Goal: Information Seeking & Learning: Learn about a topic

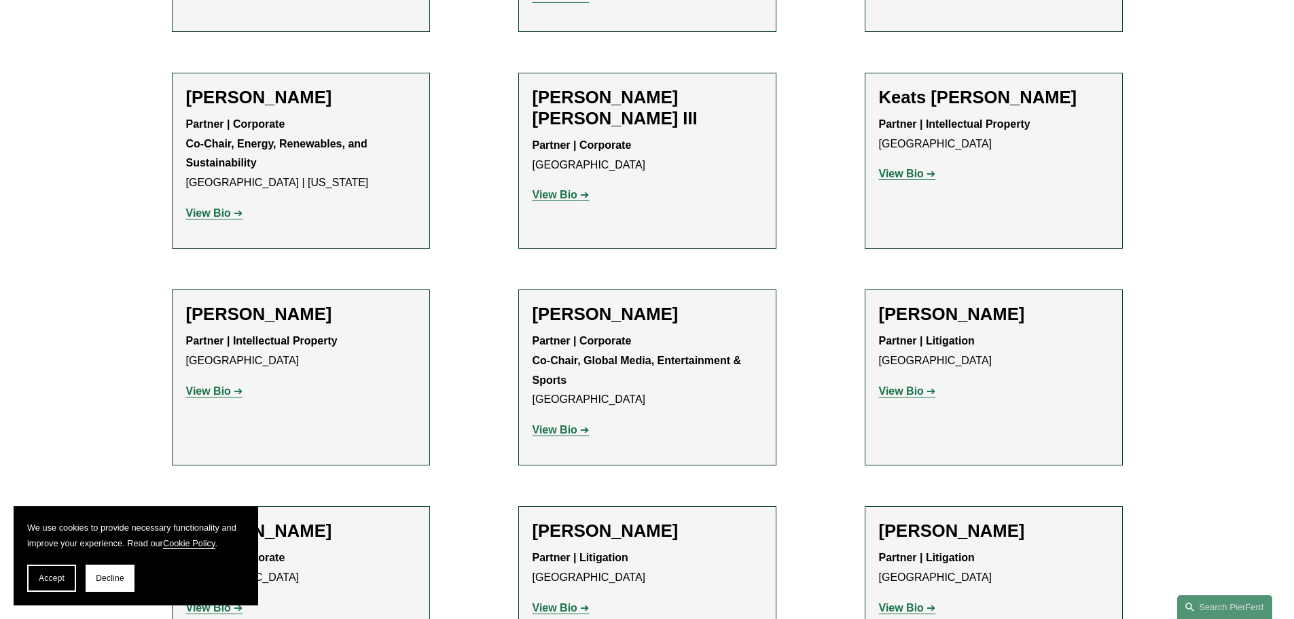
scroll to position [1969, 0]
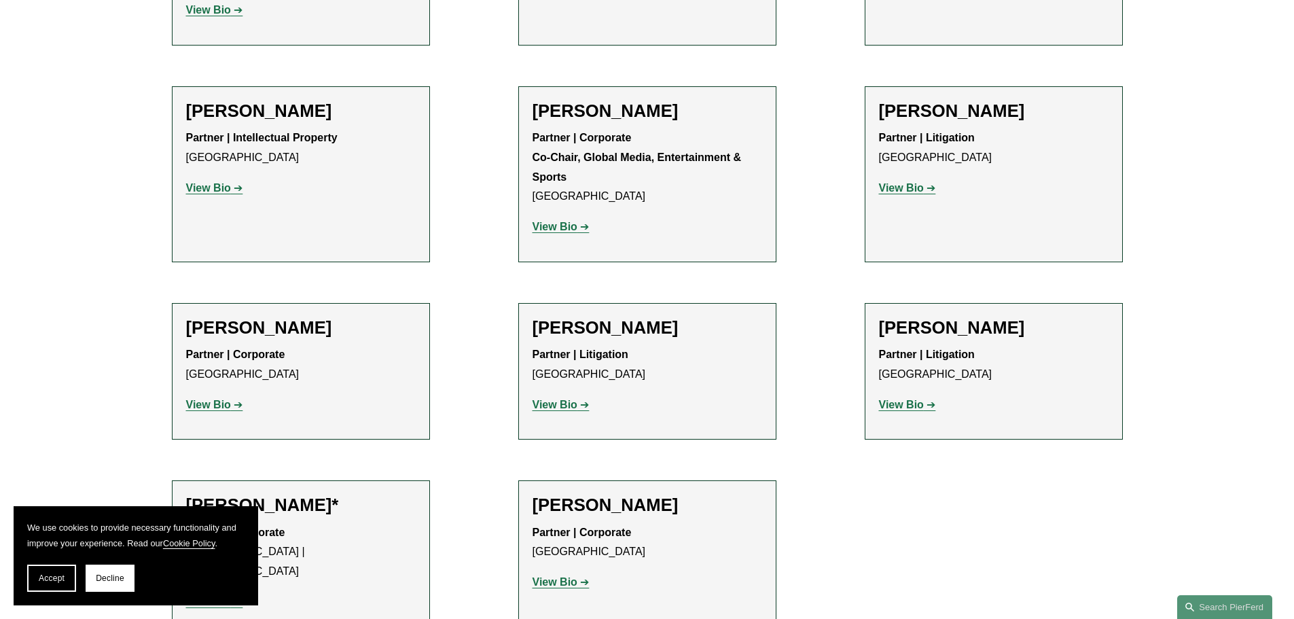
click at [674, 494] on h2 "[PERSON_NAME]" at bounding box center [647, 504] width 230 height 21
click at [548, 576] on strong "View Bio" at bounding box center [554, 582] width 45 height 12
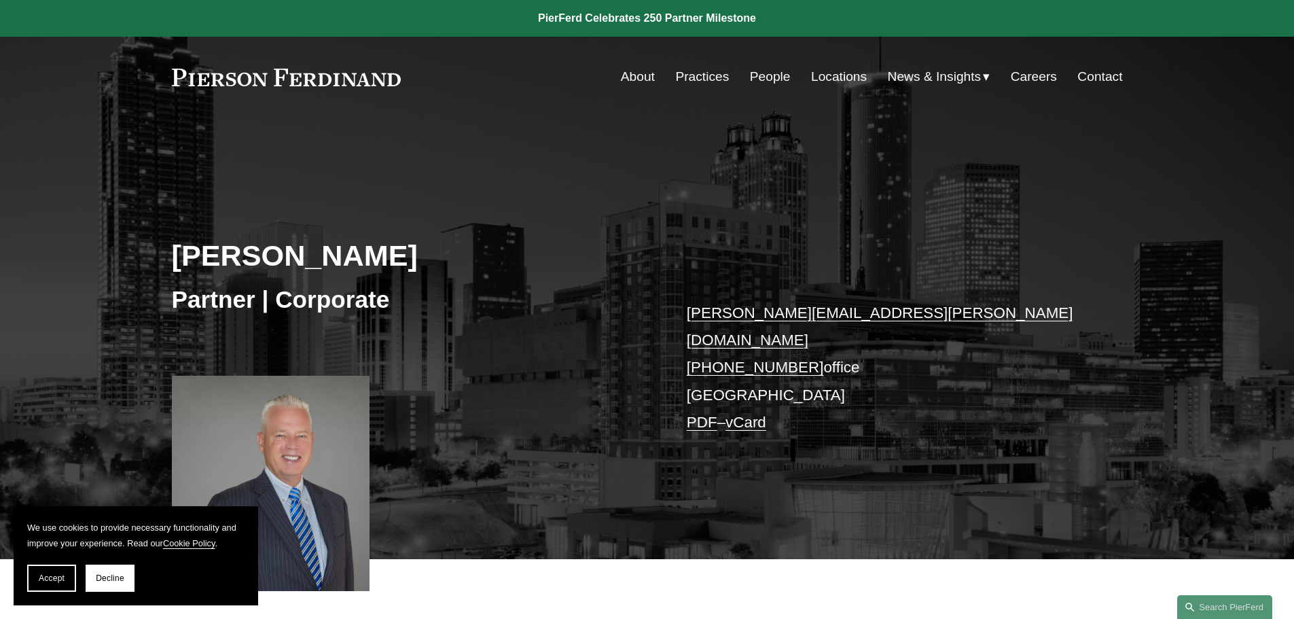
click at [784, 74] on link "People" at bounding box center [770, 77] width 41 height 26
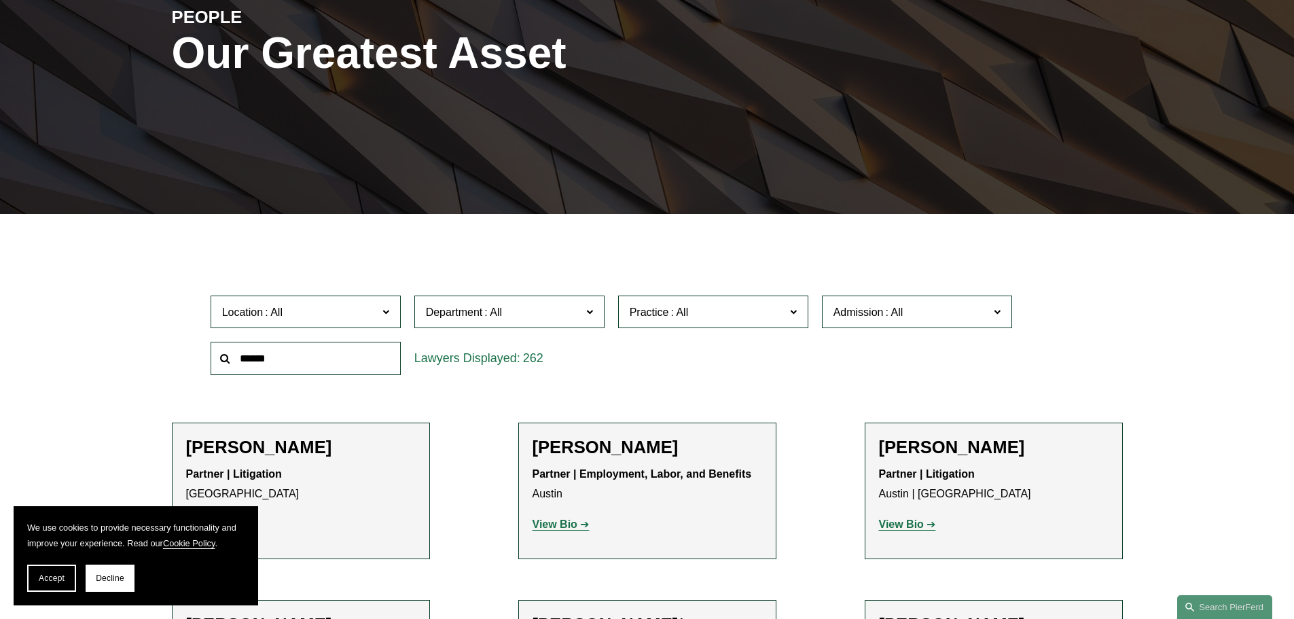
scroll to position [272, 0]
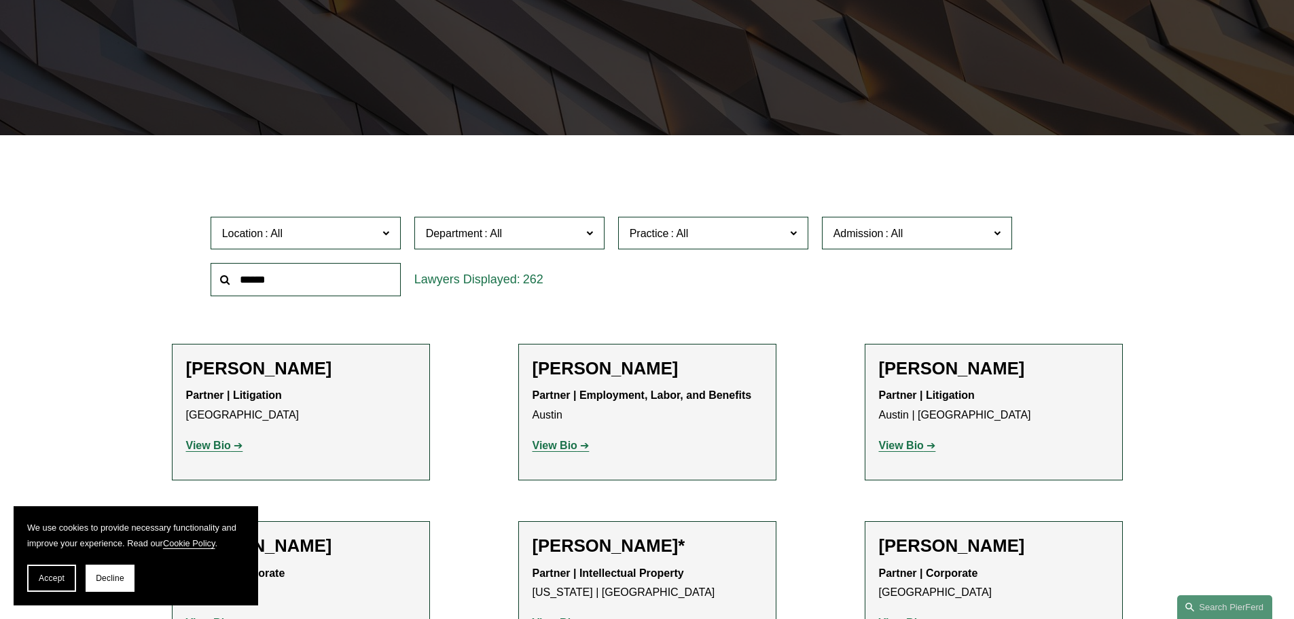
click at [347, 238] on span "Location" at bounding box center [300, 233] width 156 height 18
click at [0, 0] on link "[GEOGRAPHIC_DATA]" at bounding box center [0, 0] width 0 height 0
click at [668, 230] on span "Practice" at bounding box center [648, 233] width 39 height 12
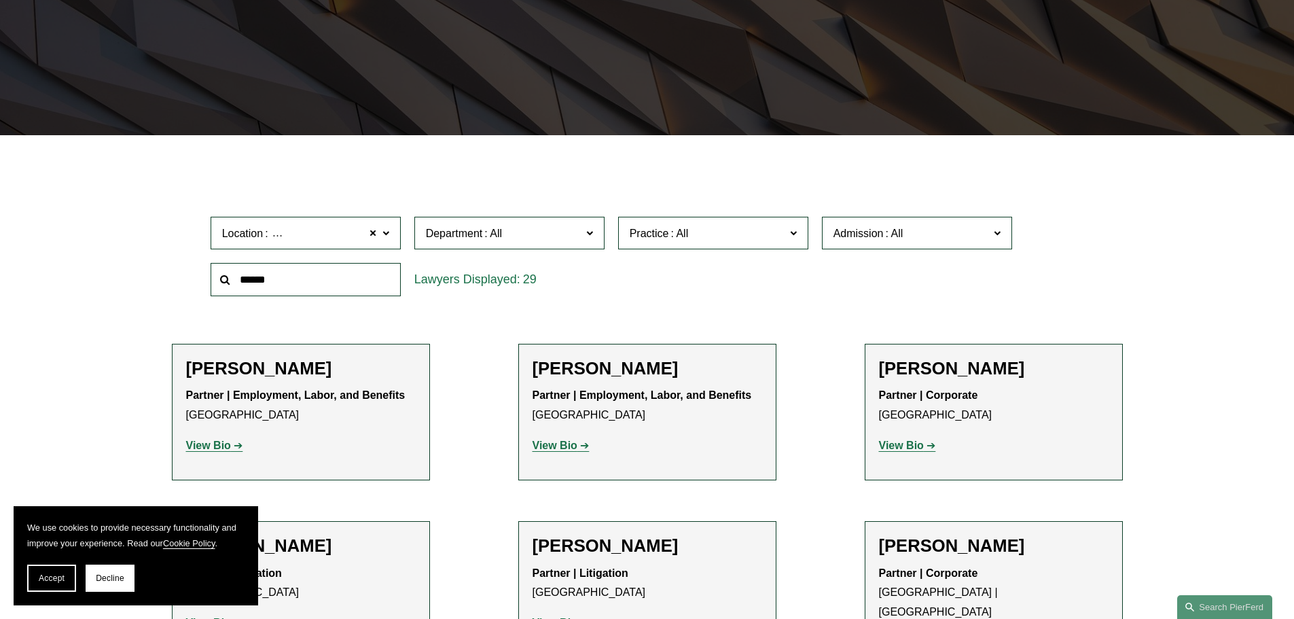
scroll to position [272, 0]
click at [0, 0] on link "Commercial Litigation" at bounding box center [0, 0] width 0 height 0
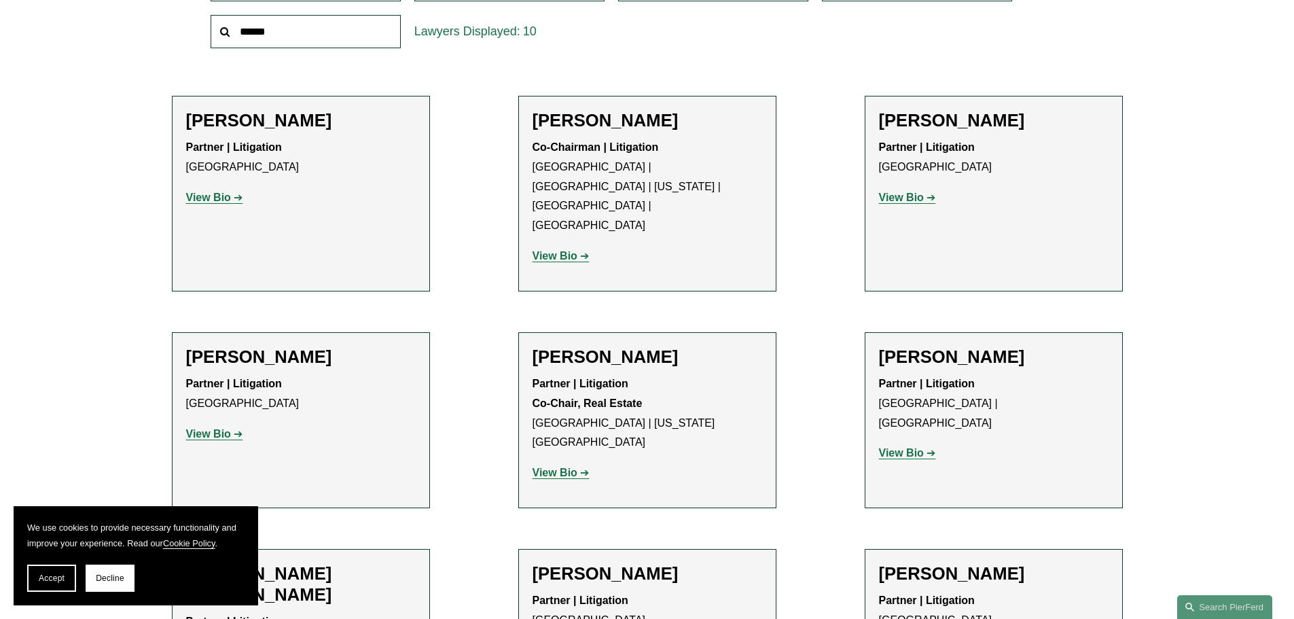
scroll to position [543, 0]
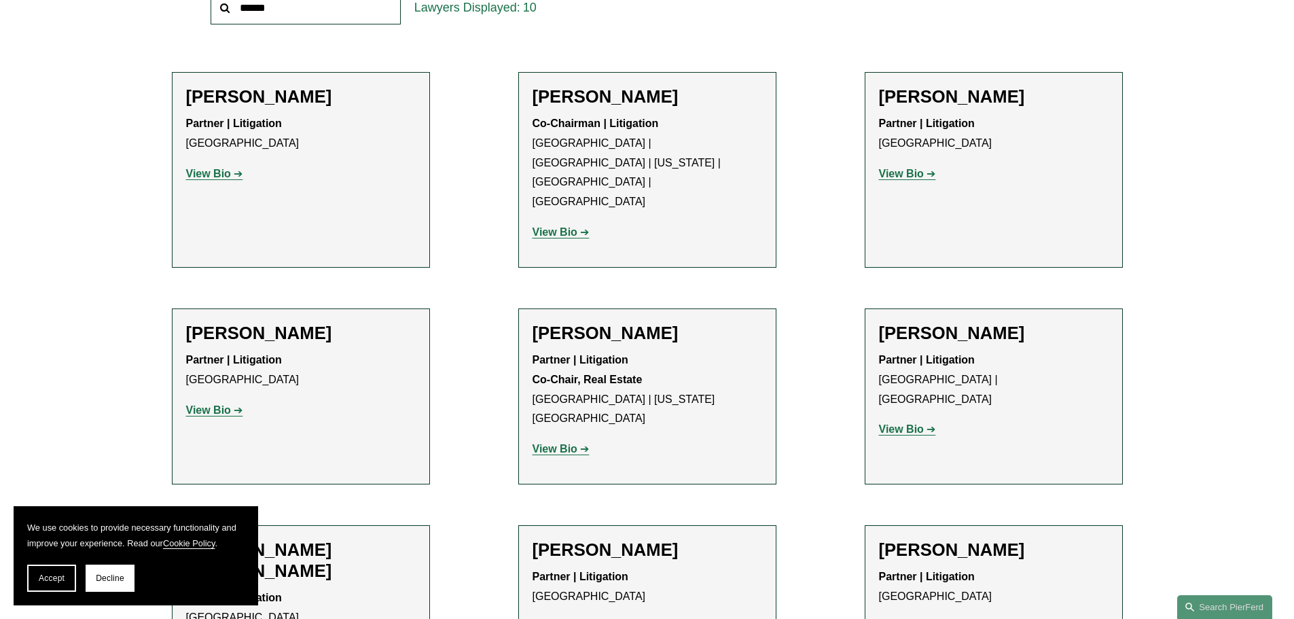
click at [552, 226] on strong "View Bio" at bounding box center [554, 232] width 45 height 12
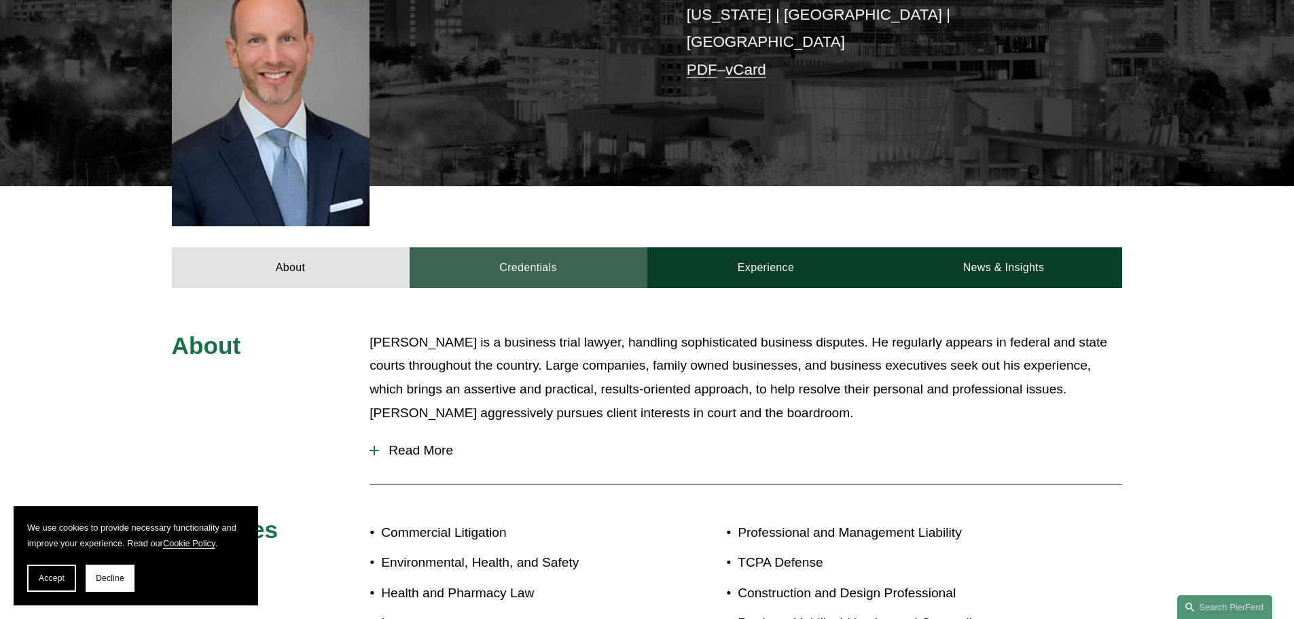
scroll to position [475, 0]
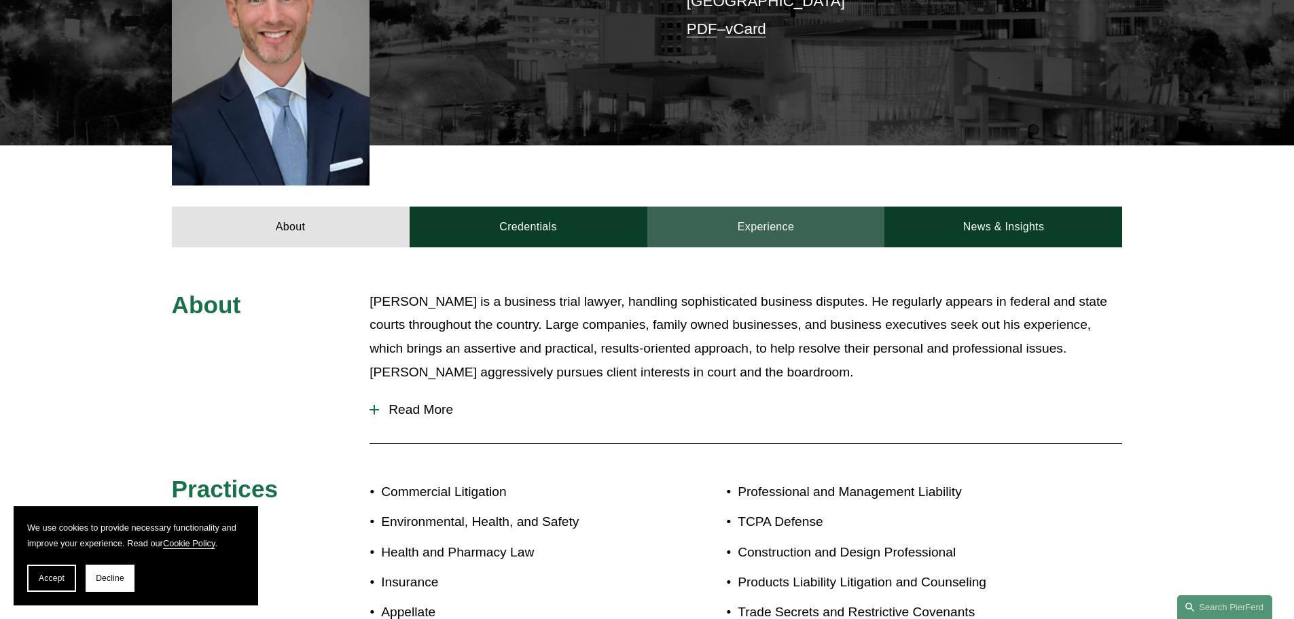
click at [761, 206] on link "Experience" at bounding box center [766, 226] width 238 height 41
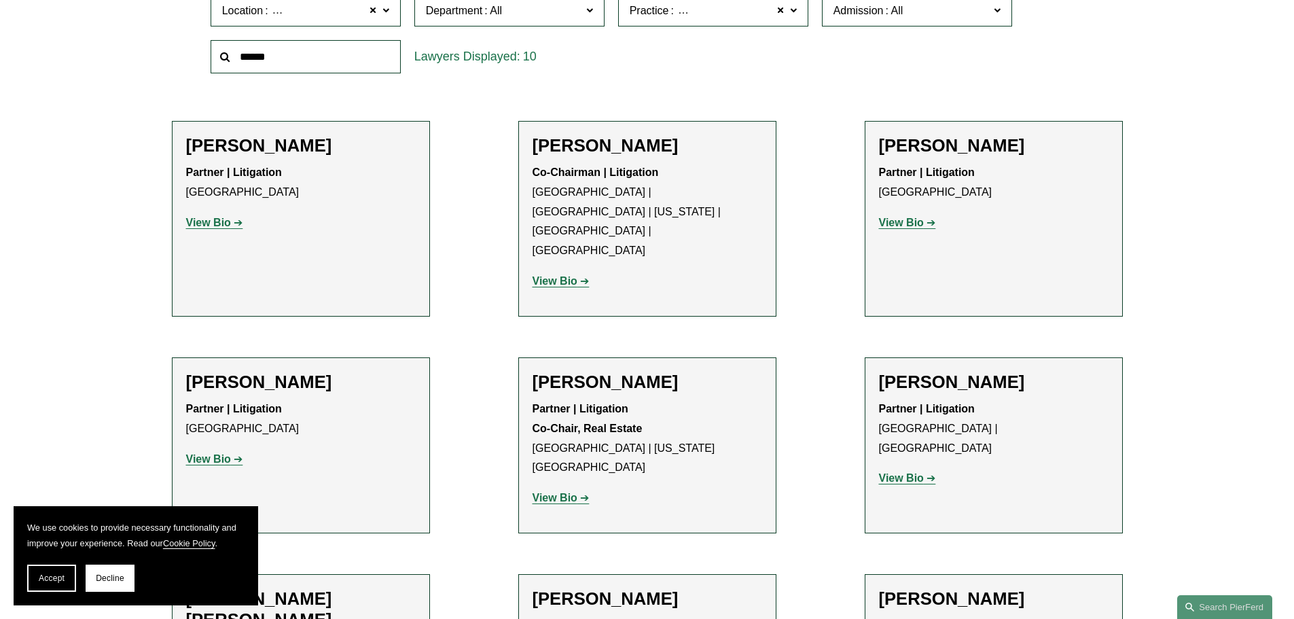
scroll to position [407, 0]
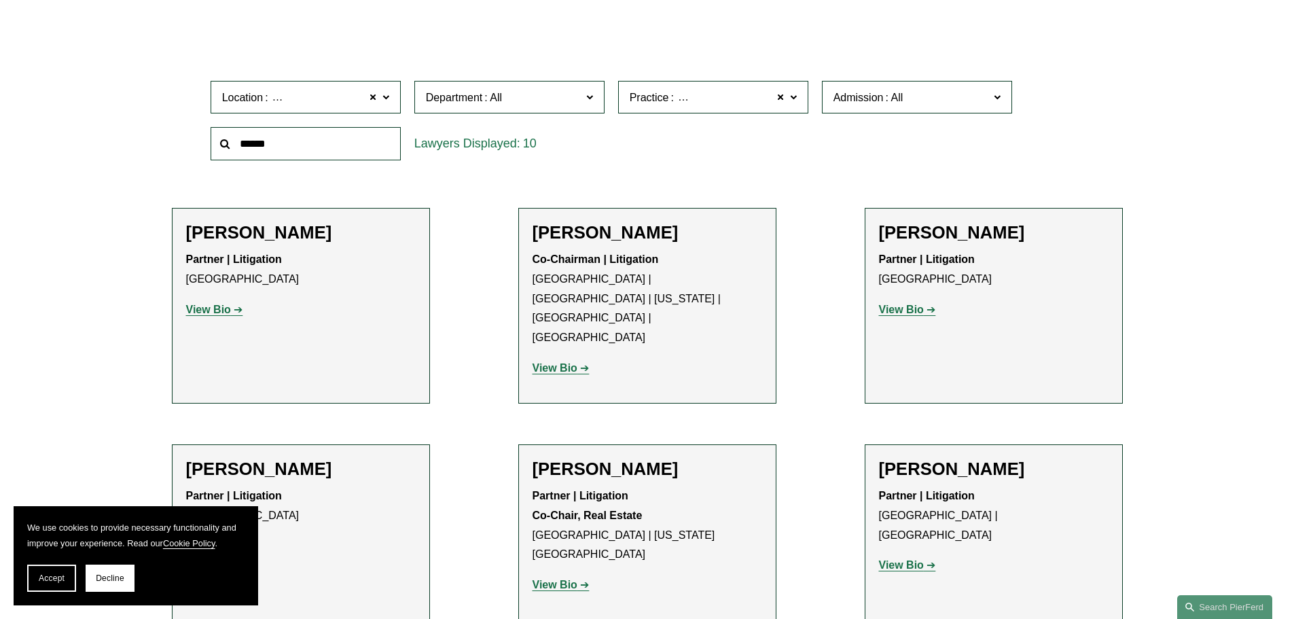
click at [226, 308] on strong "View Bio" at bounding box center [208, 310] width 45 height 12
click at [902, 309] on strong "View Bio" at bounding box center [901, 310] width 45 height 12
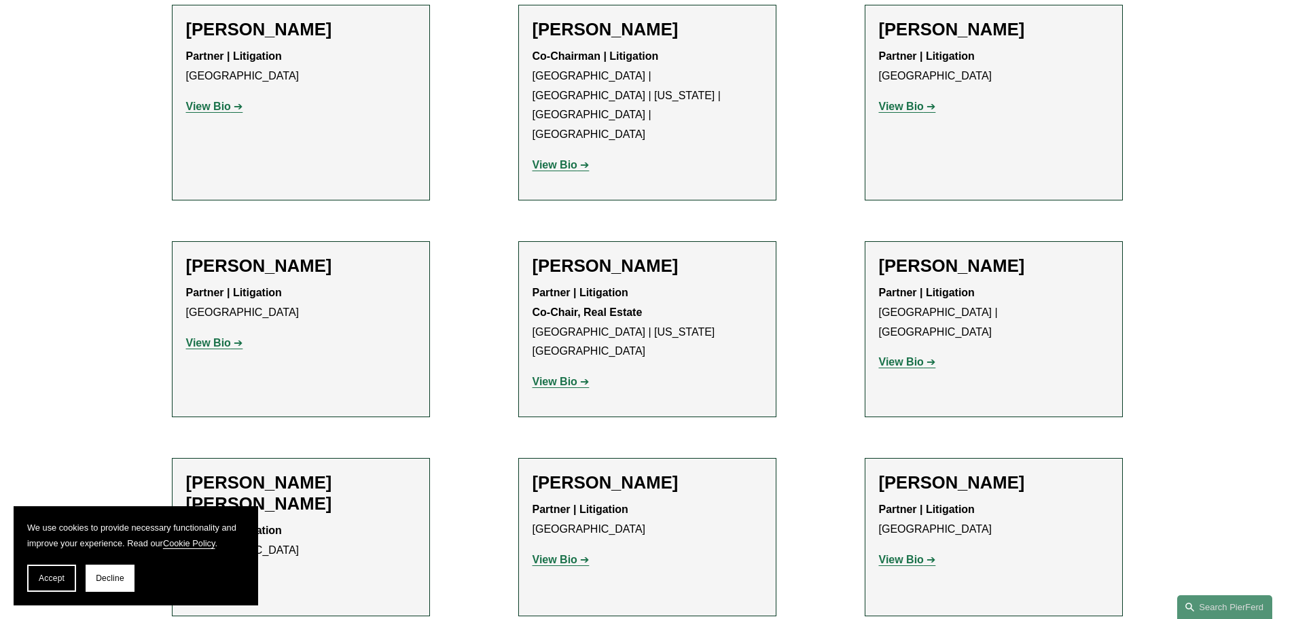
scroll to position [611, 0]
click at [233, 336] on link "View Bio" at bounding box center [214, 342] width 57 height 12
click at [561, 371] on p "View Bio" at bounding box center [647, 381] width 230 height 20
click at [558, 375] on strong "View Bio" at bounding box center [554, 381] width 45 height 12
click at [919, 355] on strong "View Bio" at bounding box center [901, 361] width 45 height 12
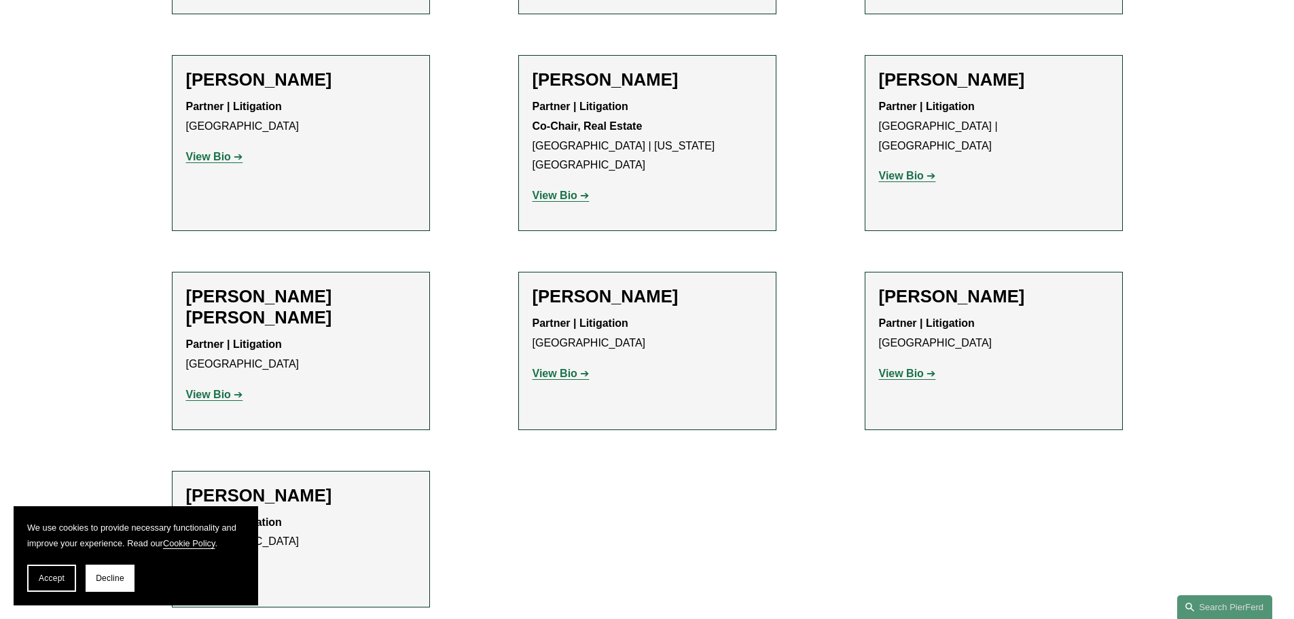
scroll to position [815, 0]
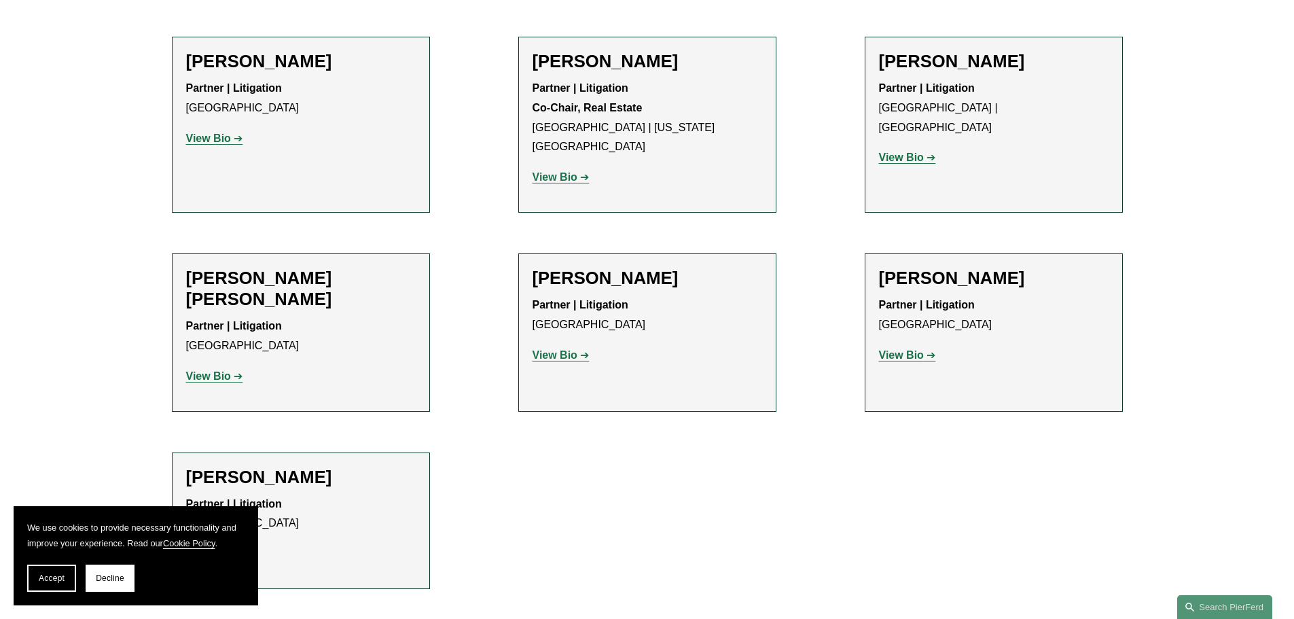
click at [217, 370] on strong "View Bio" at bounding box center [208, 376] width 45 height 12
click at [577, 349] on link "View Bio" at bounding box center [560, 355] width 57 height 12
click at [913, 349] on strong "View Bio" at bounding box center [901, 355] width 45 height 12
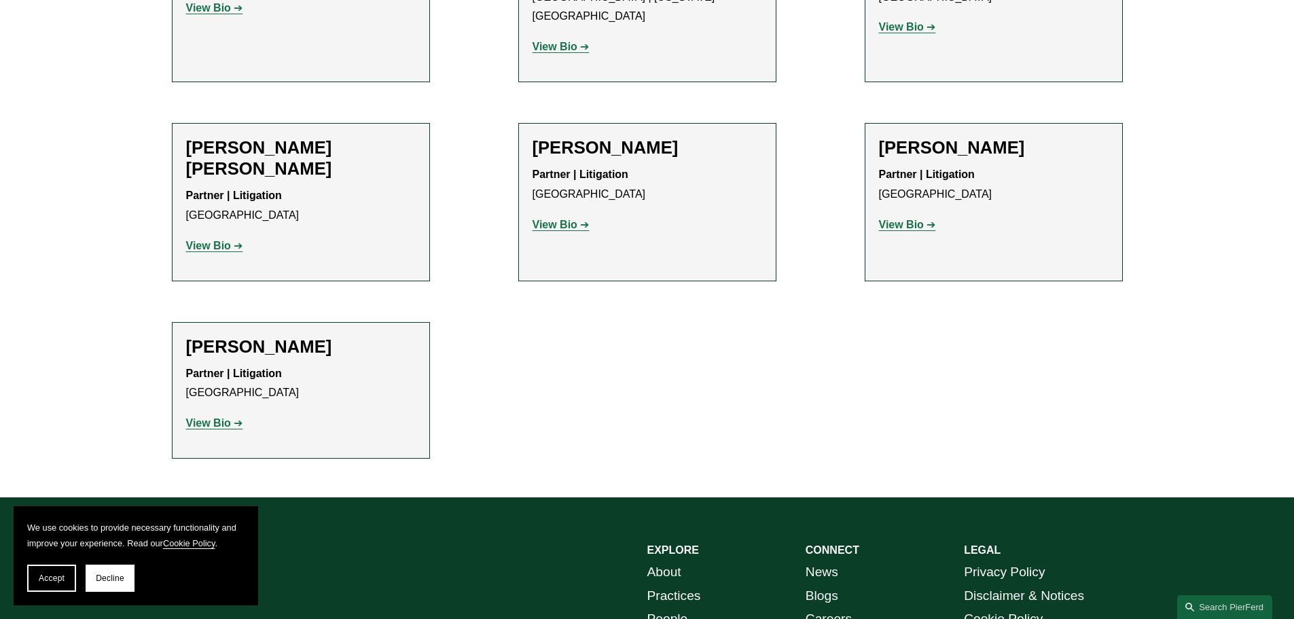
scroll to position [951, 0]
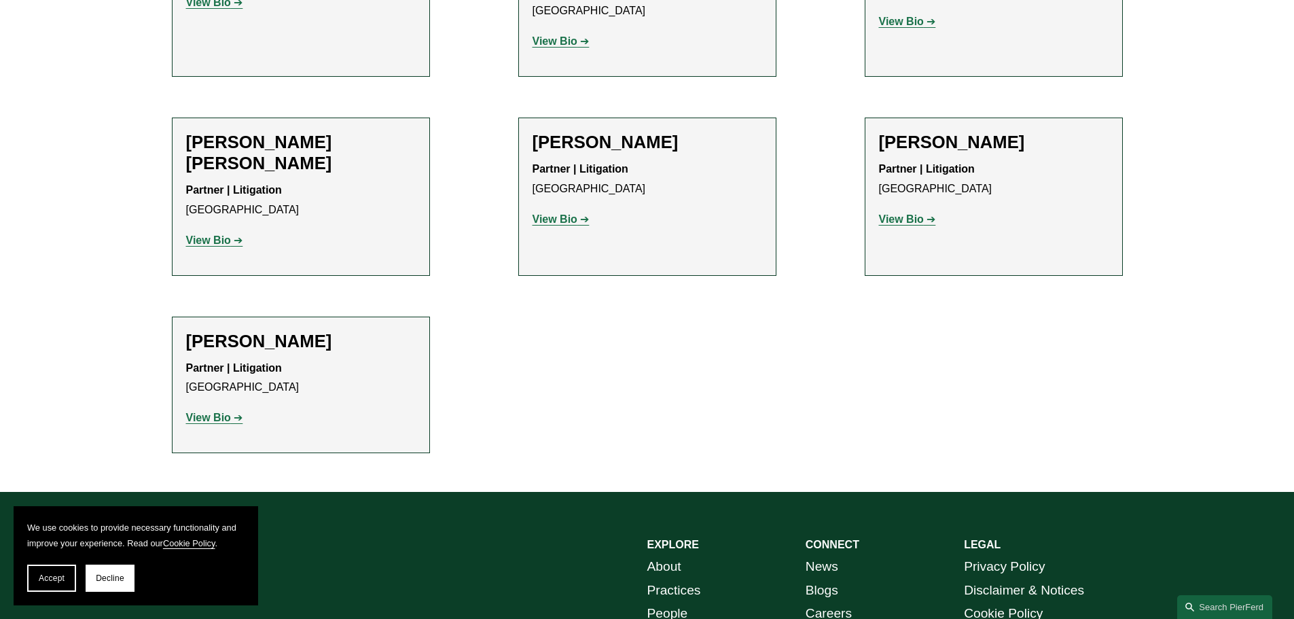
click at [230, 412] on strong "View Bio" at bounding box center [208, 418] width 45 height 12
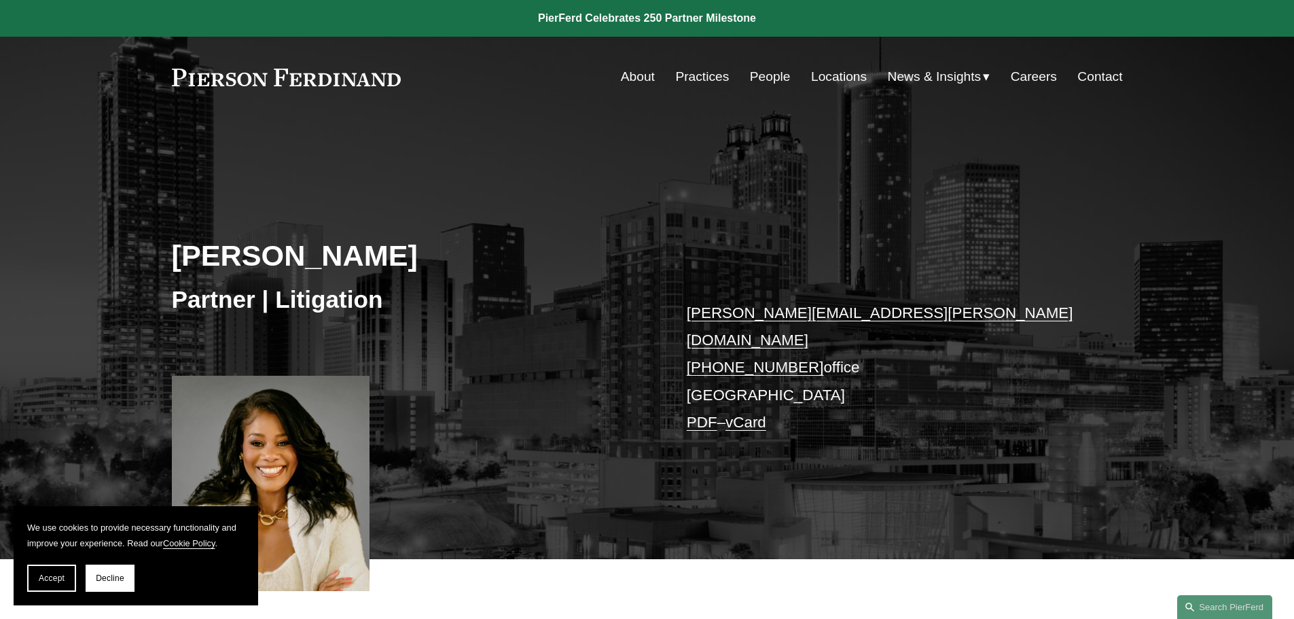
scroll to position [272, 0]
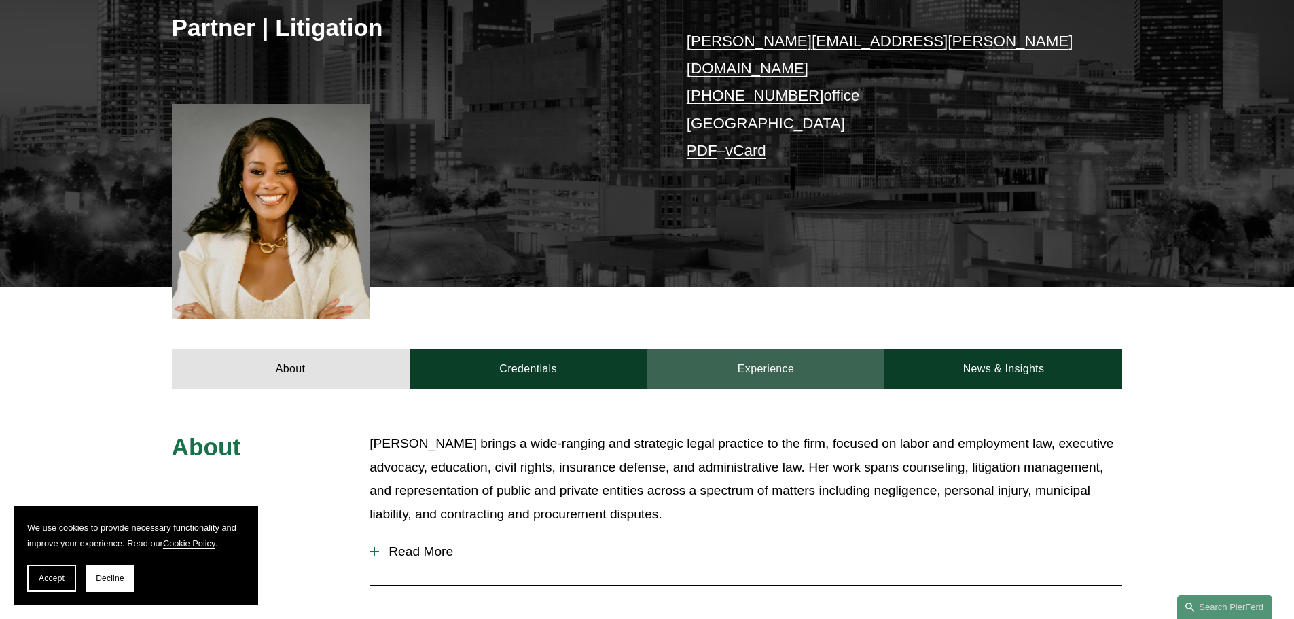
click at [794, 348] on link "Experience" at bounding box center [766, 368] width 238 height 41
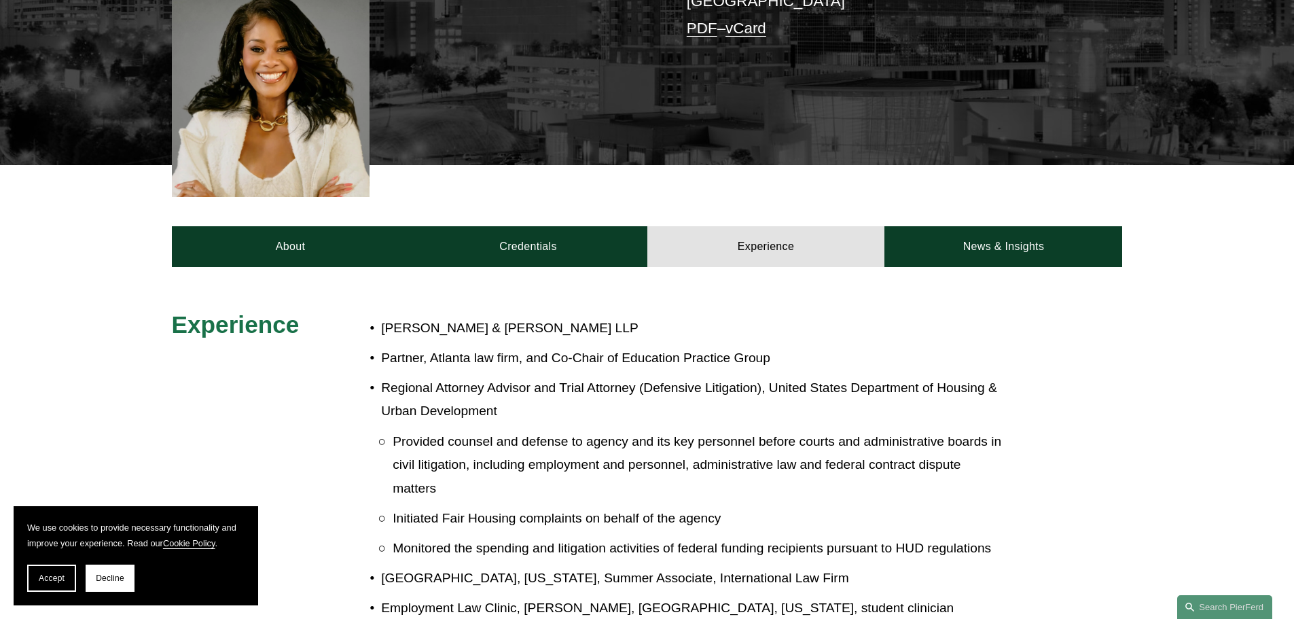
scroll to position [543, 0]
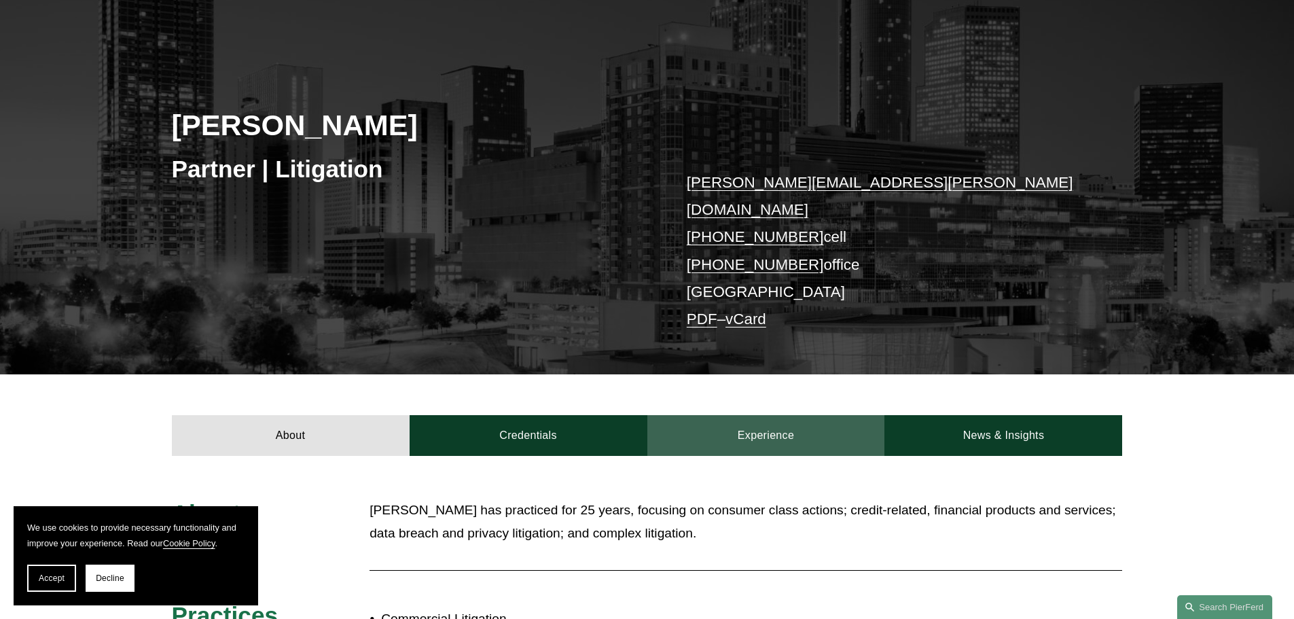
scroll to position [136, 0]
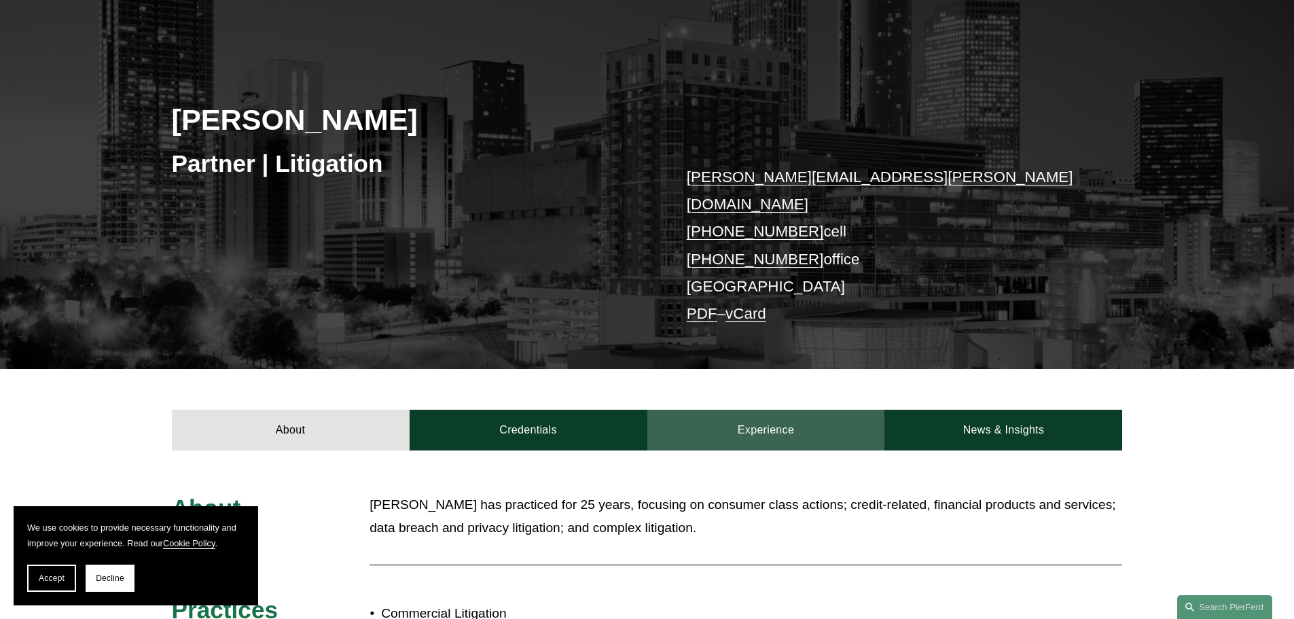
click at [727, 409] on link "Experience" at bounding box center [766, 429] width 238 height 41
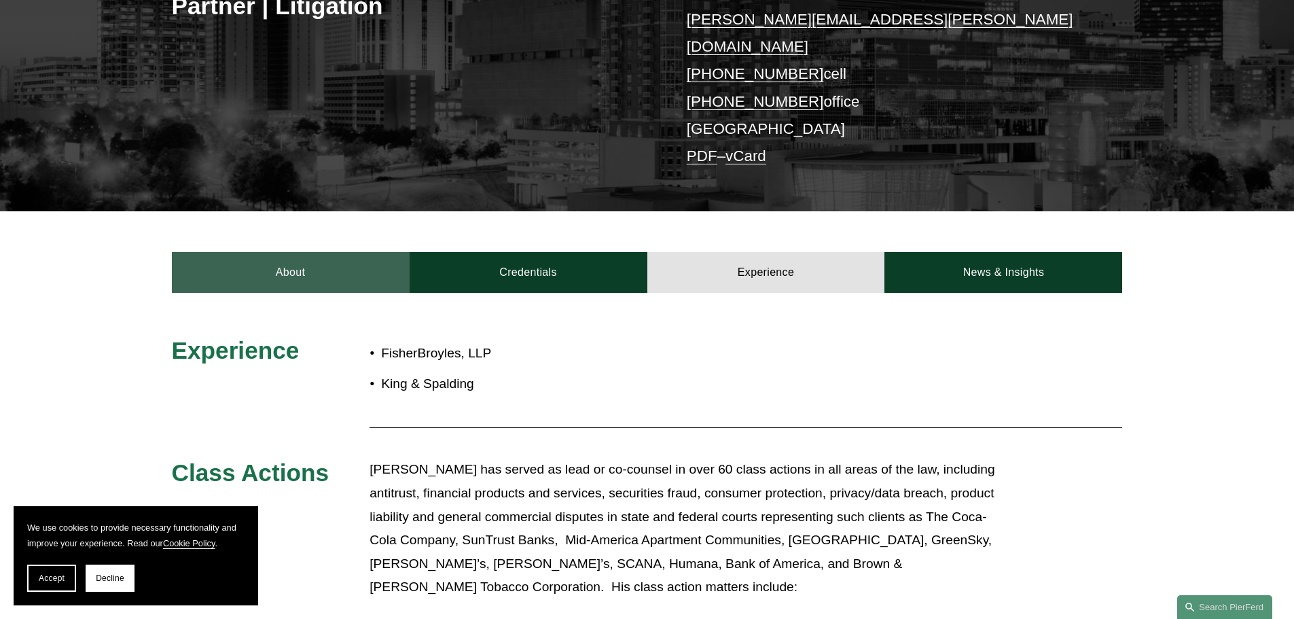
scroll to position [272, 0]
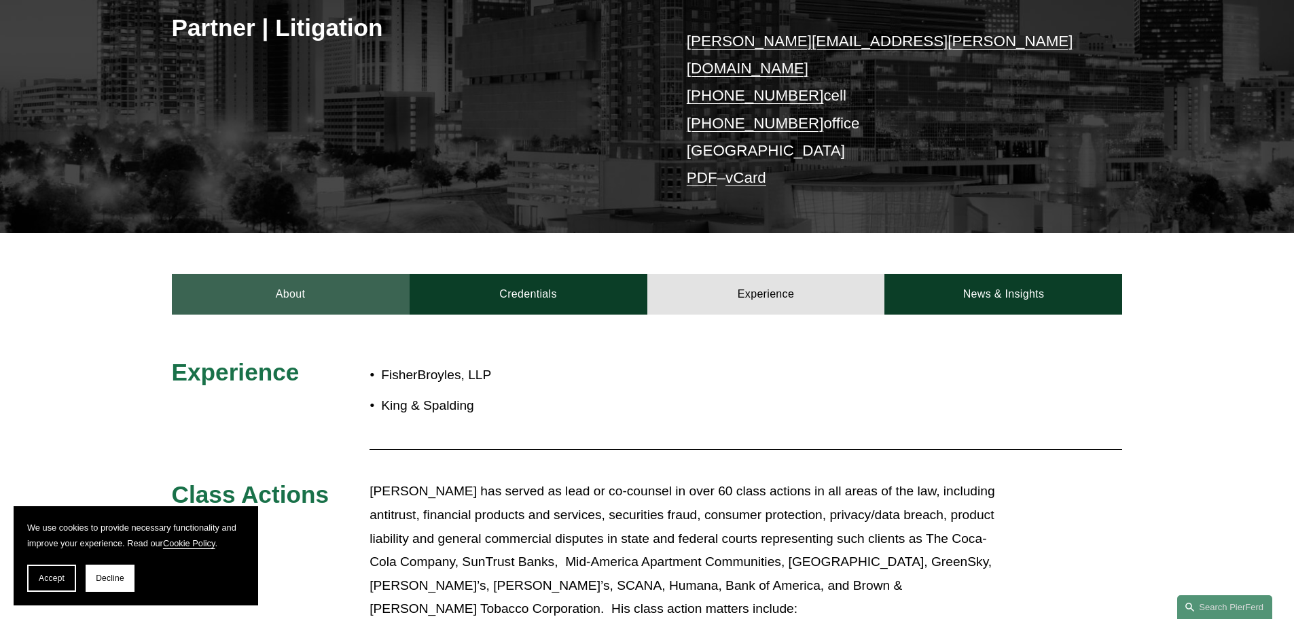
click at [310, 274] on link "About" at bounding box center [291, 294] width 238 height 41
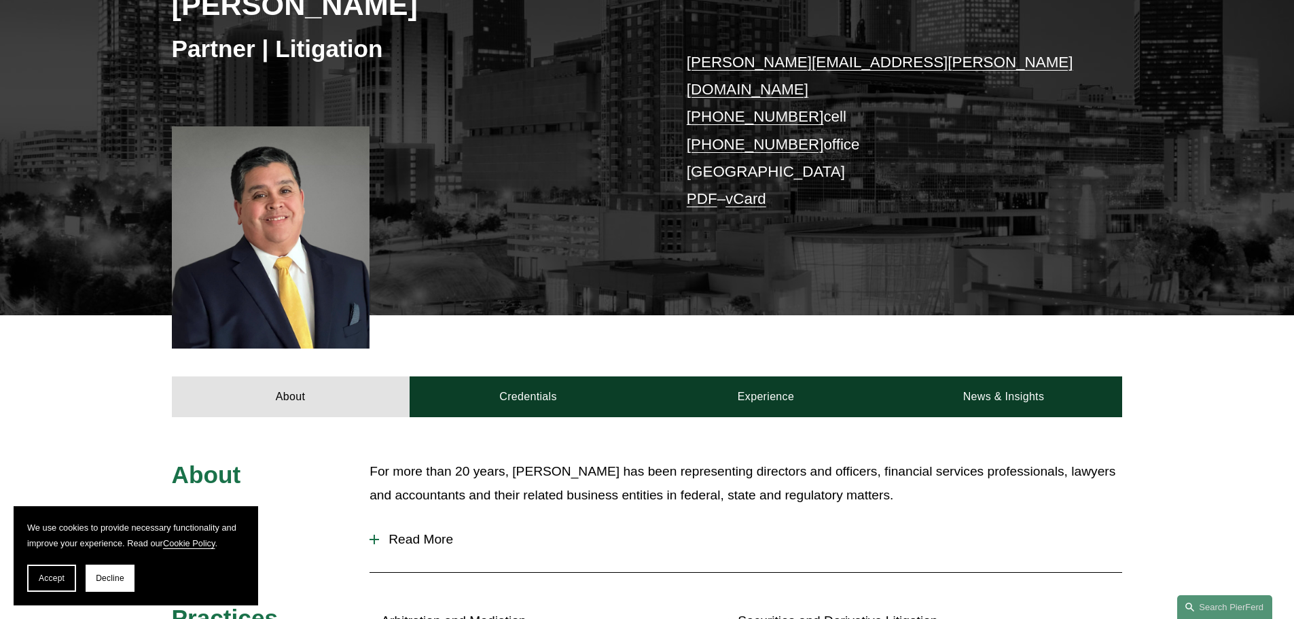
scroll to position [272, 0]
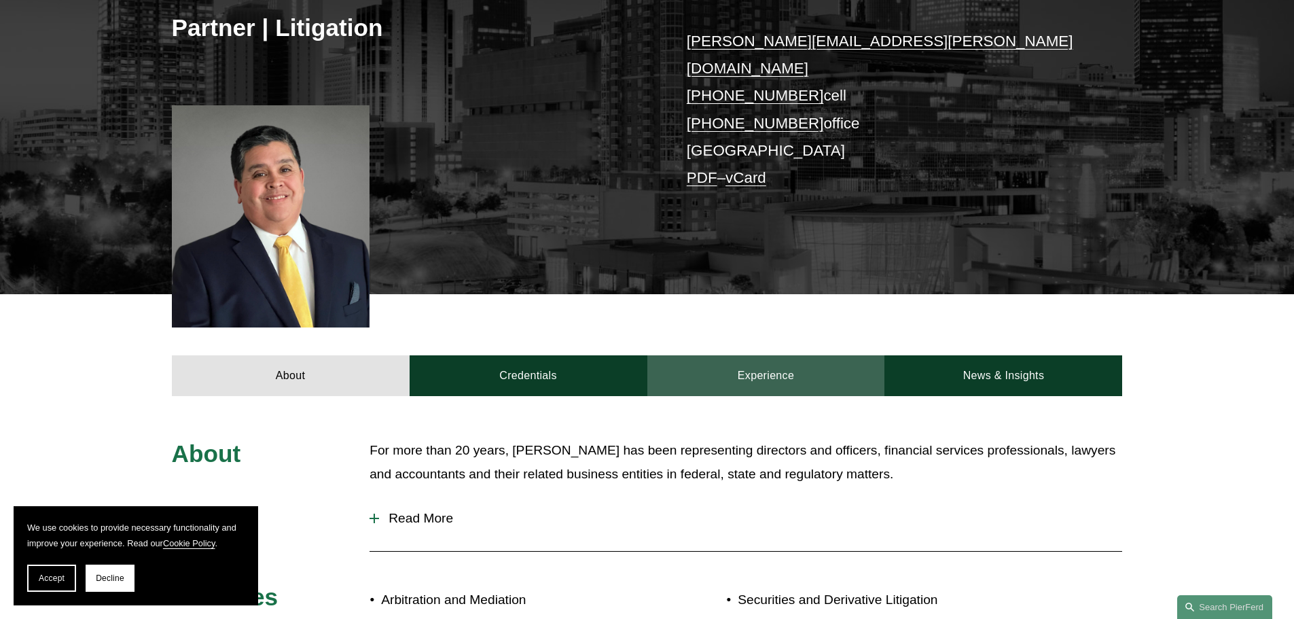
click at [756, 367] on link "Experience" at bounding box center [766, 375] width 238 height 41
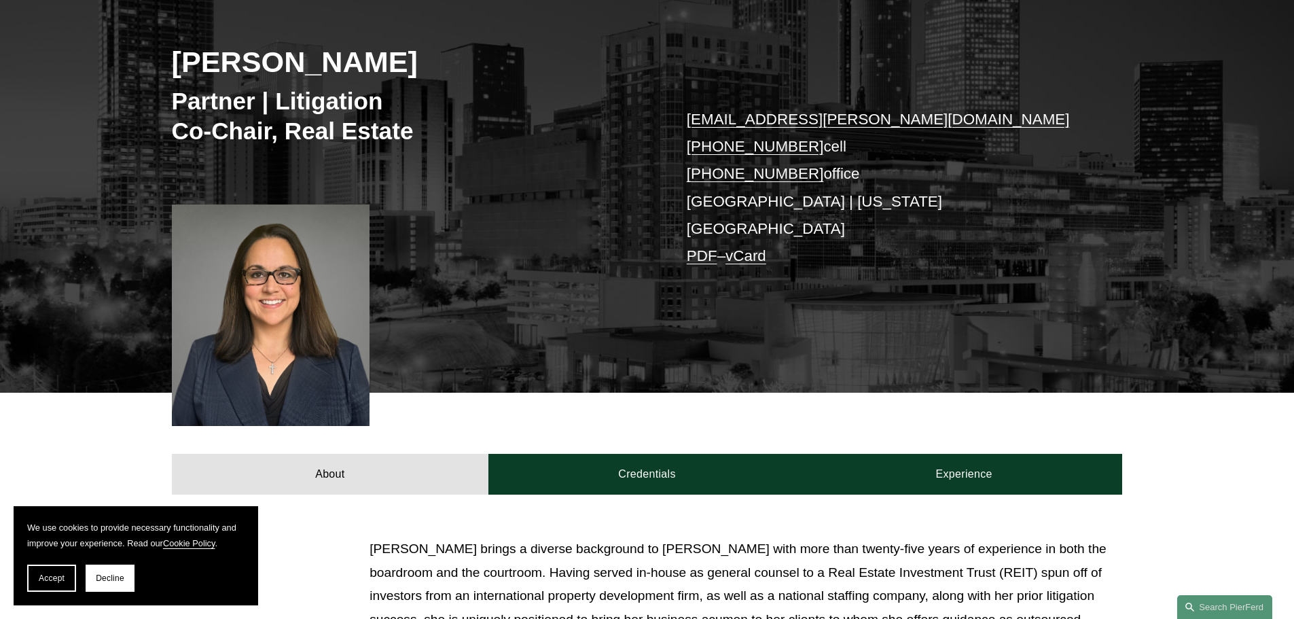
scroll to position [204, 0]
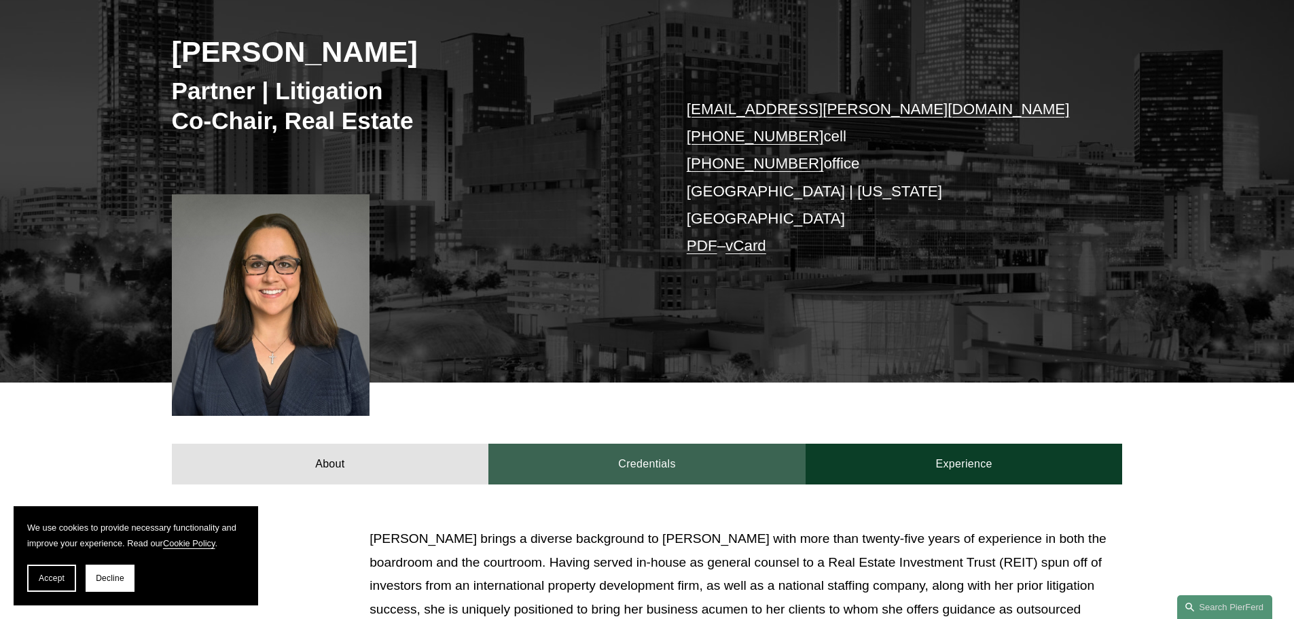
click at [676, 443] on link "Credentials" at bounding box center [646, 463] width 317 height 41
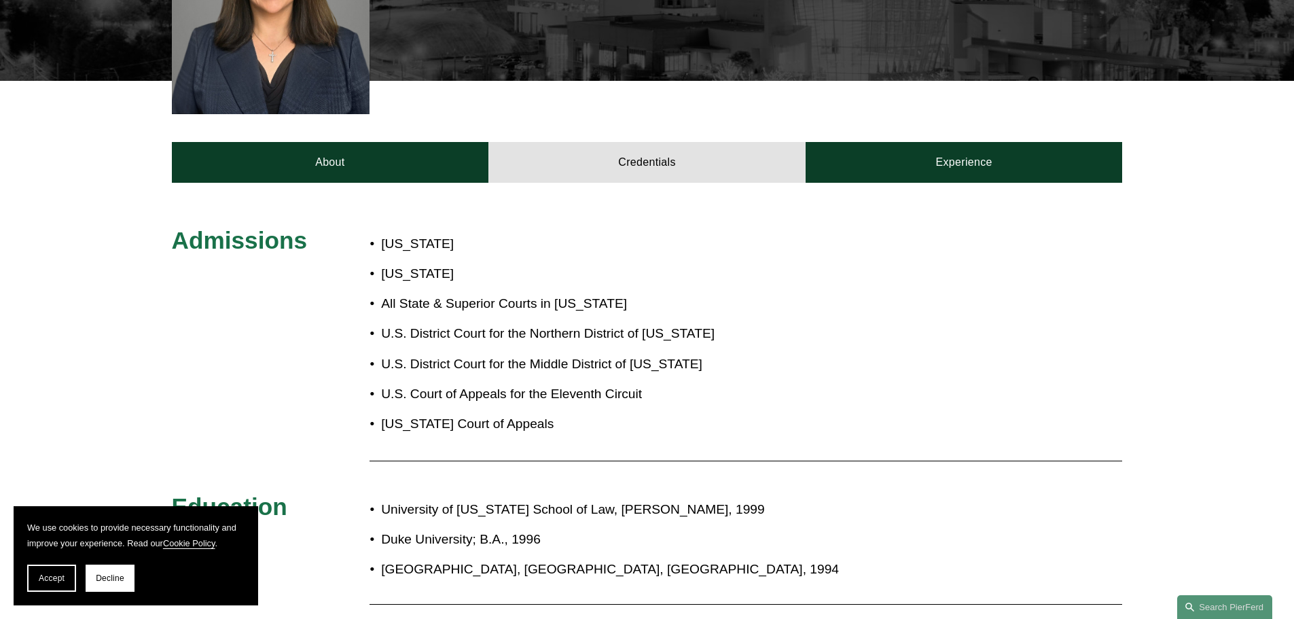
scroll to position [475, 0]
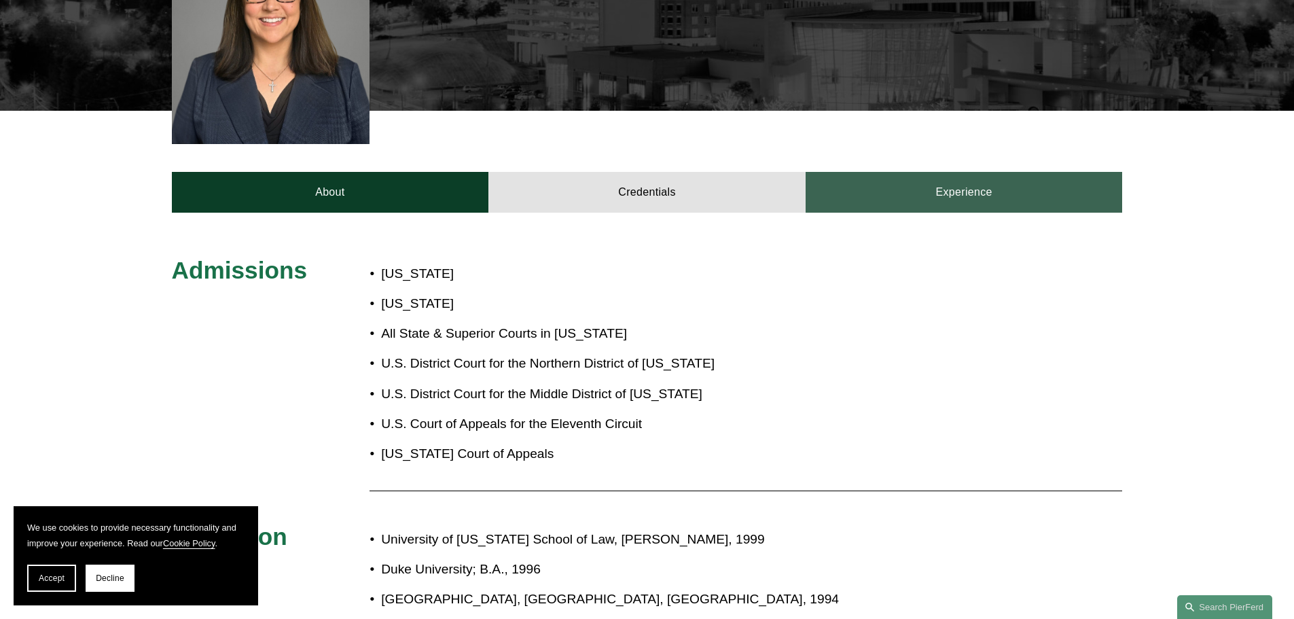
click at [885, 189] on link "Experience" at bounding box center [963, 192] width 317 height 41
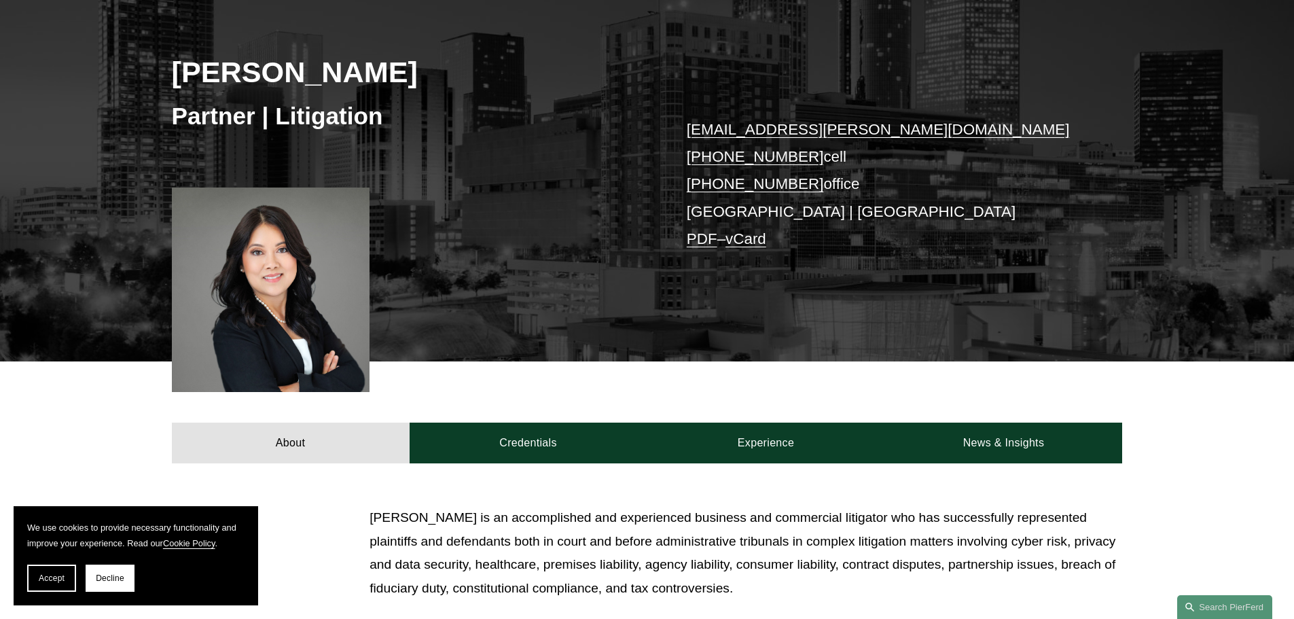
scroll to position [204, 0]
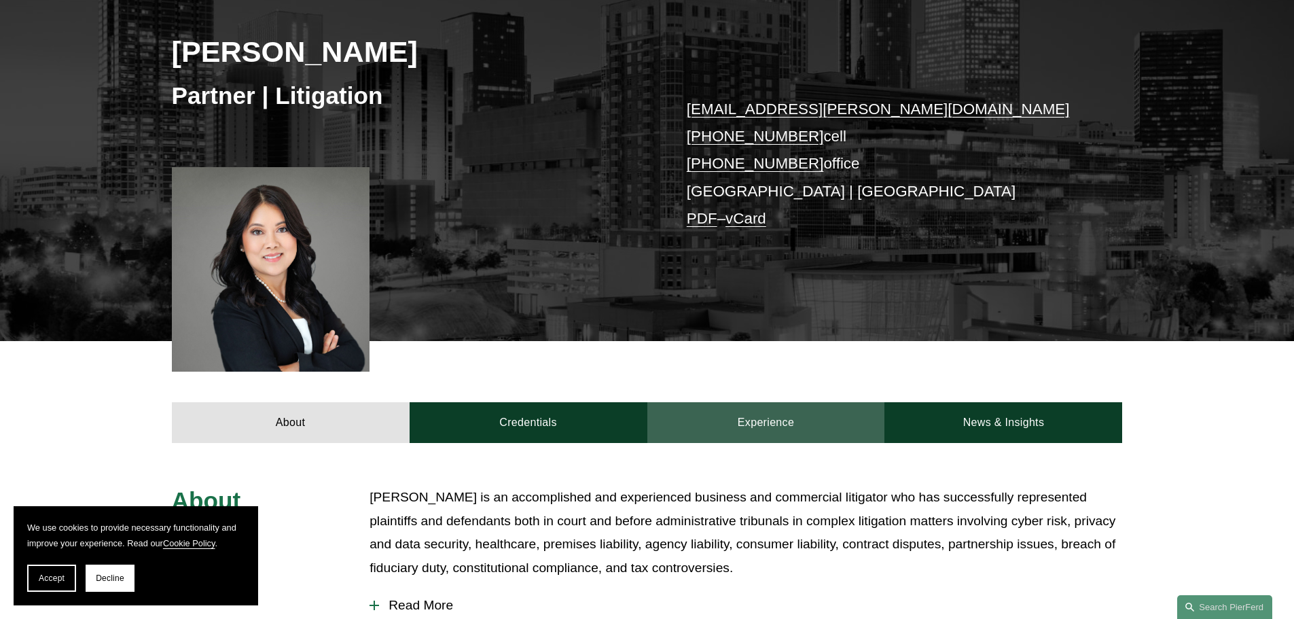
click at [829, 414] on link "Experience" at bounding box center [766, 422] width 238 height 41
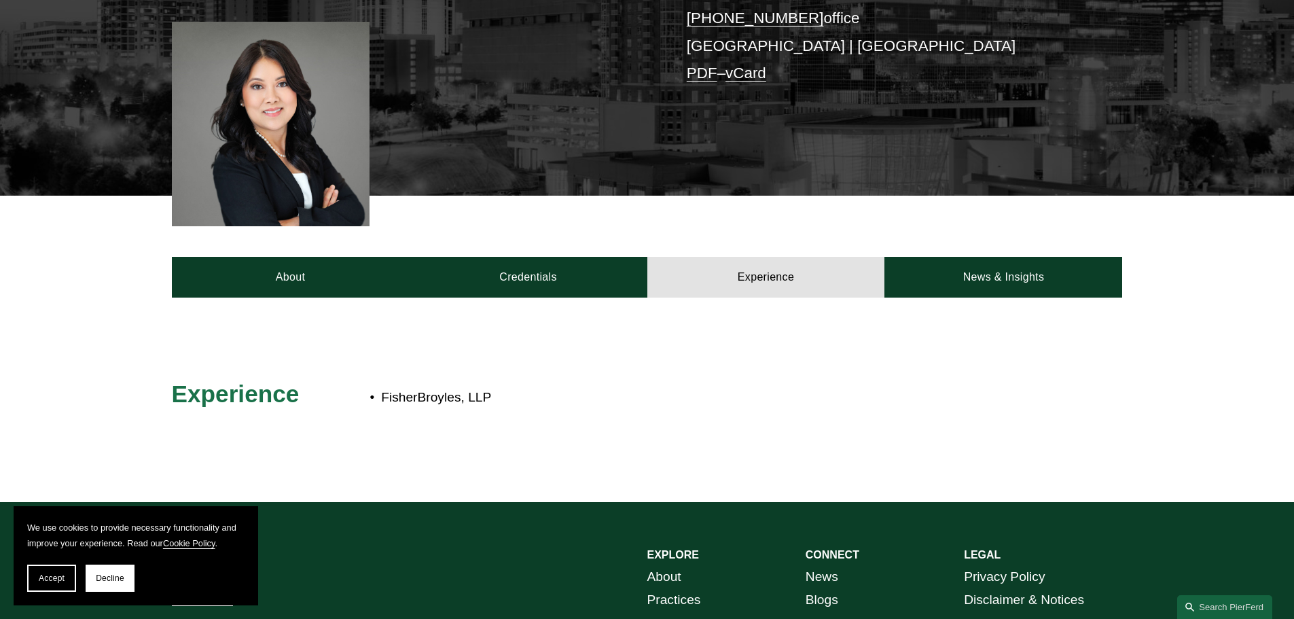
scroll to position [407, 0]
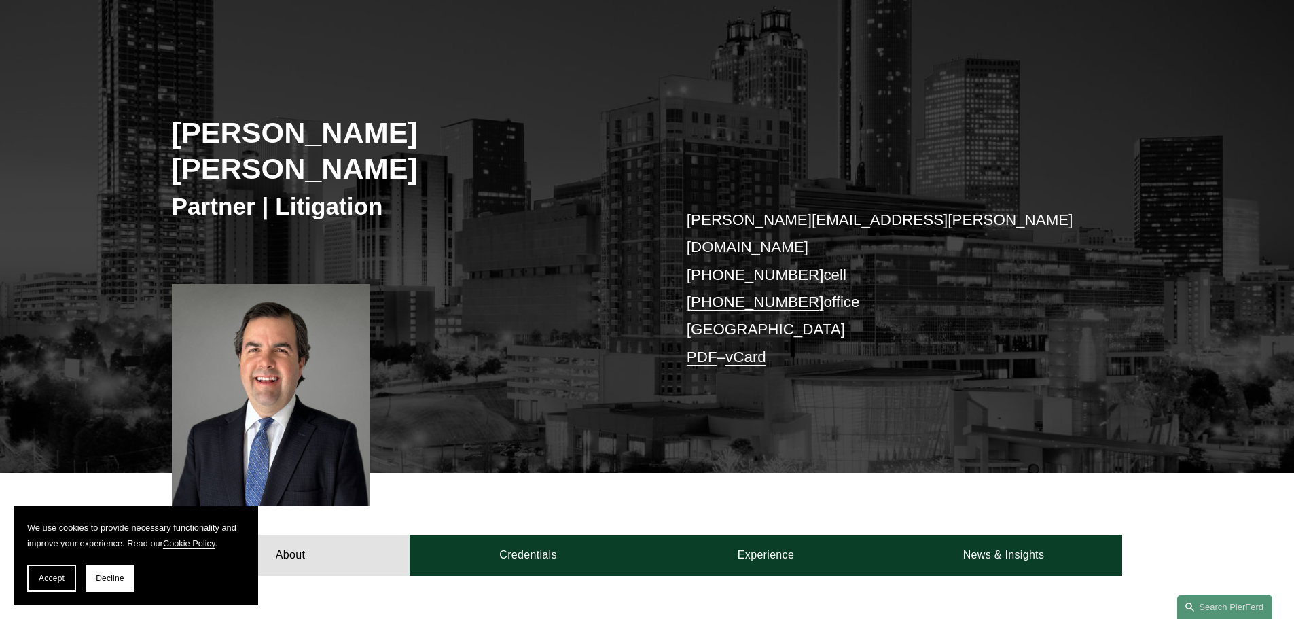
scroll to position [272, 0]
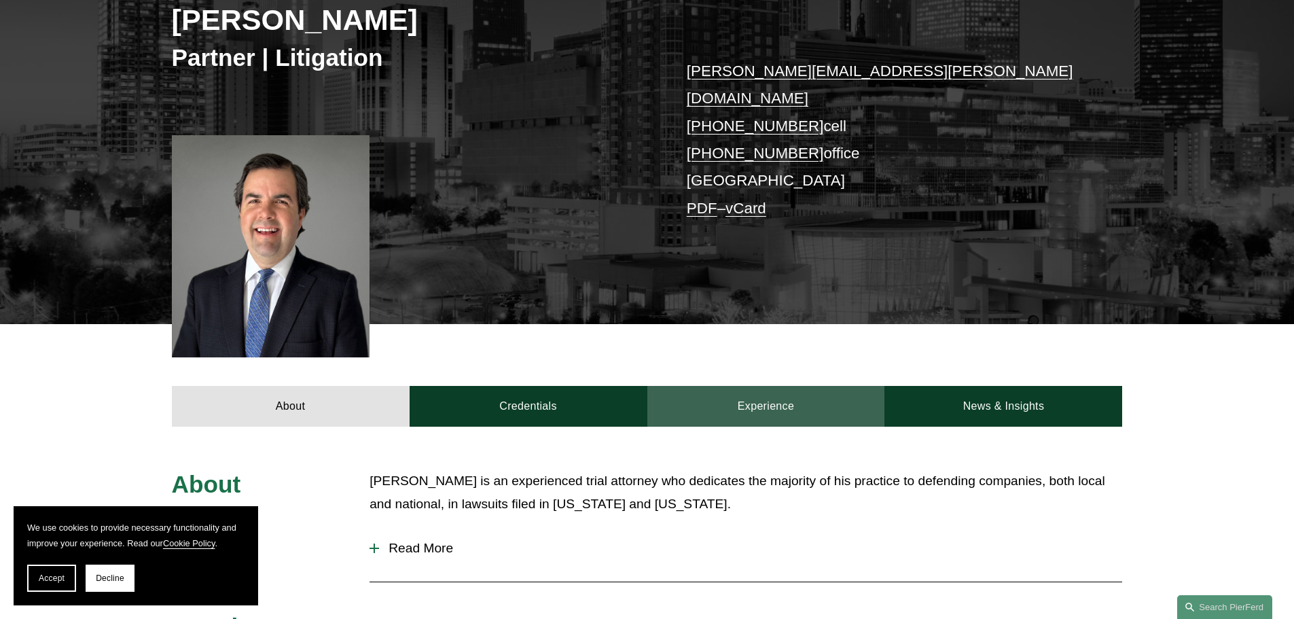
click at [811, 386] on link "Experience" at bounding box center [766, 406] width 238 height 41
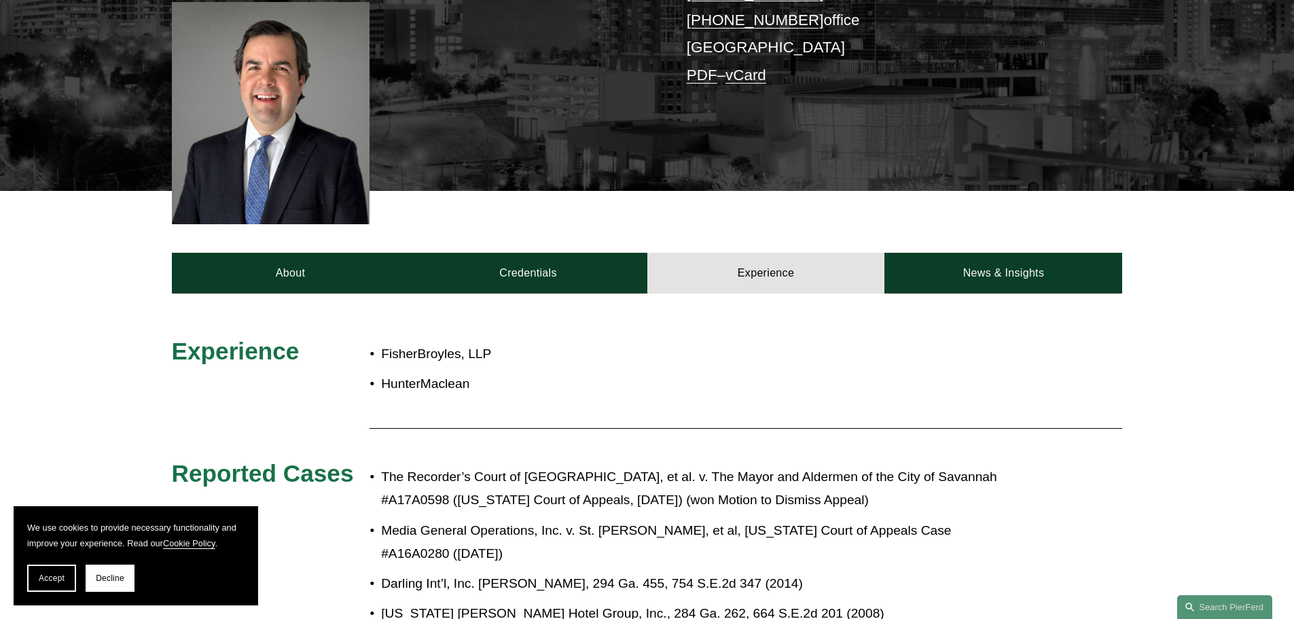
scroll to position [407, 0]
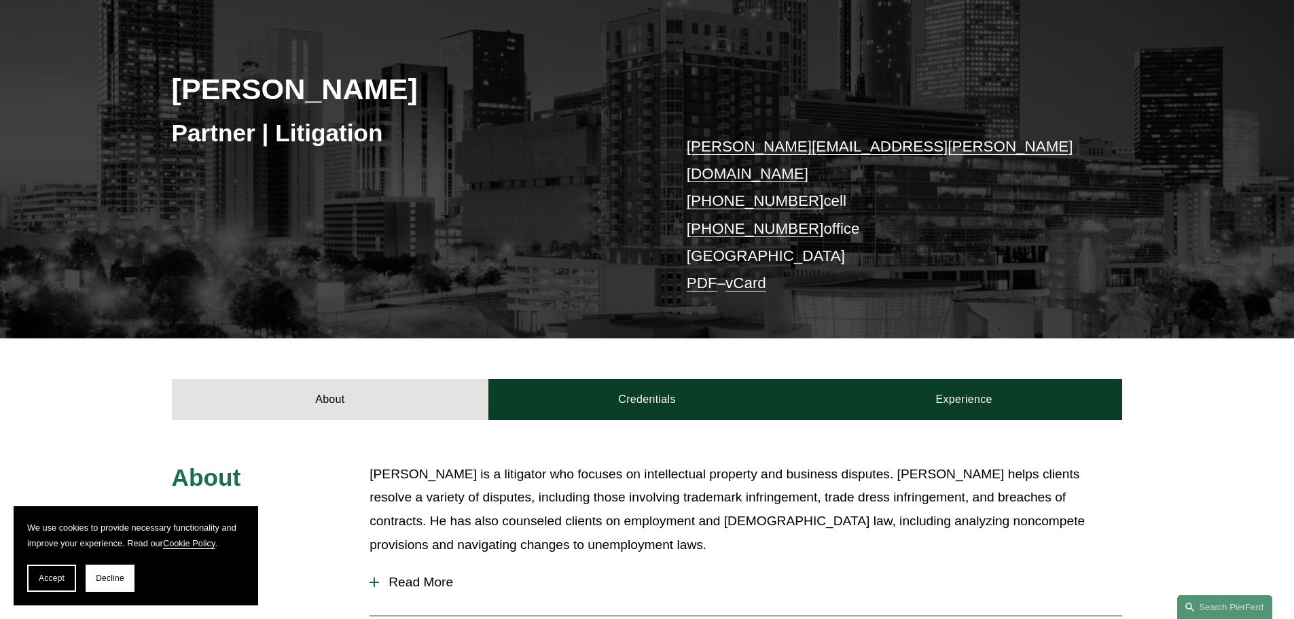
scroll to position [204, 0]
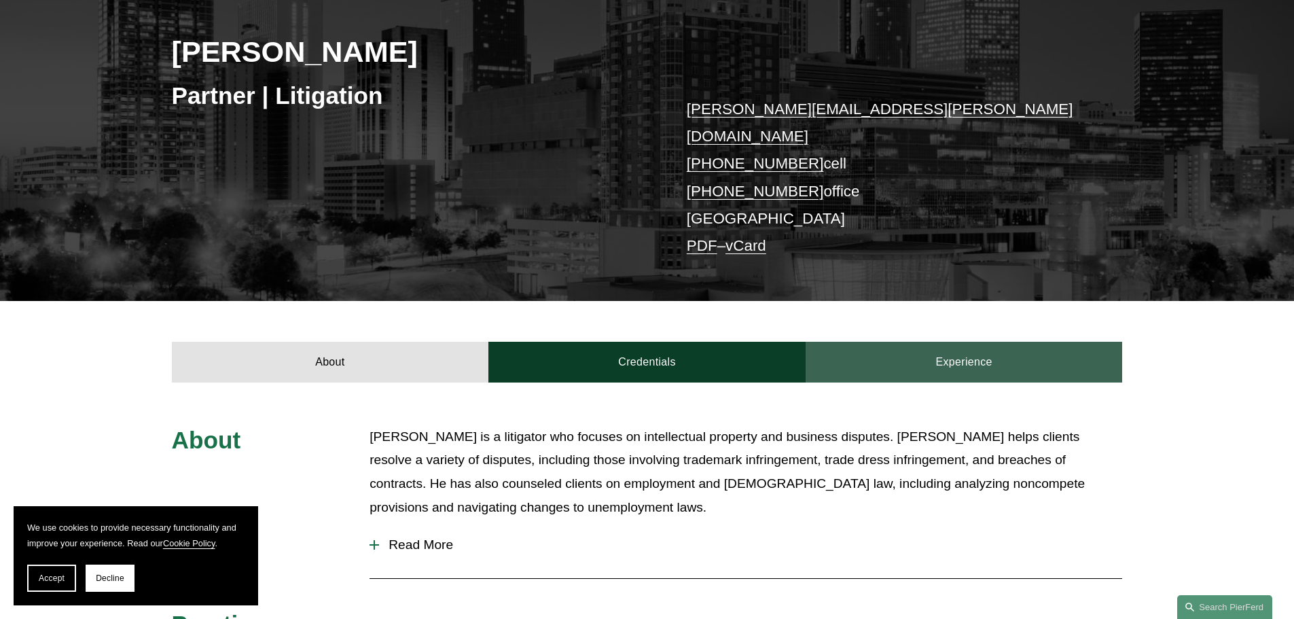
click at [945, 342] on link "Experience" at bounding box center [963, 362] width 317 height 41
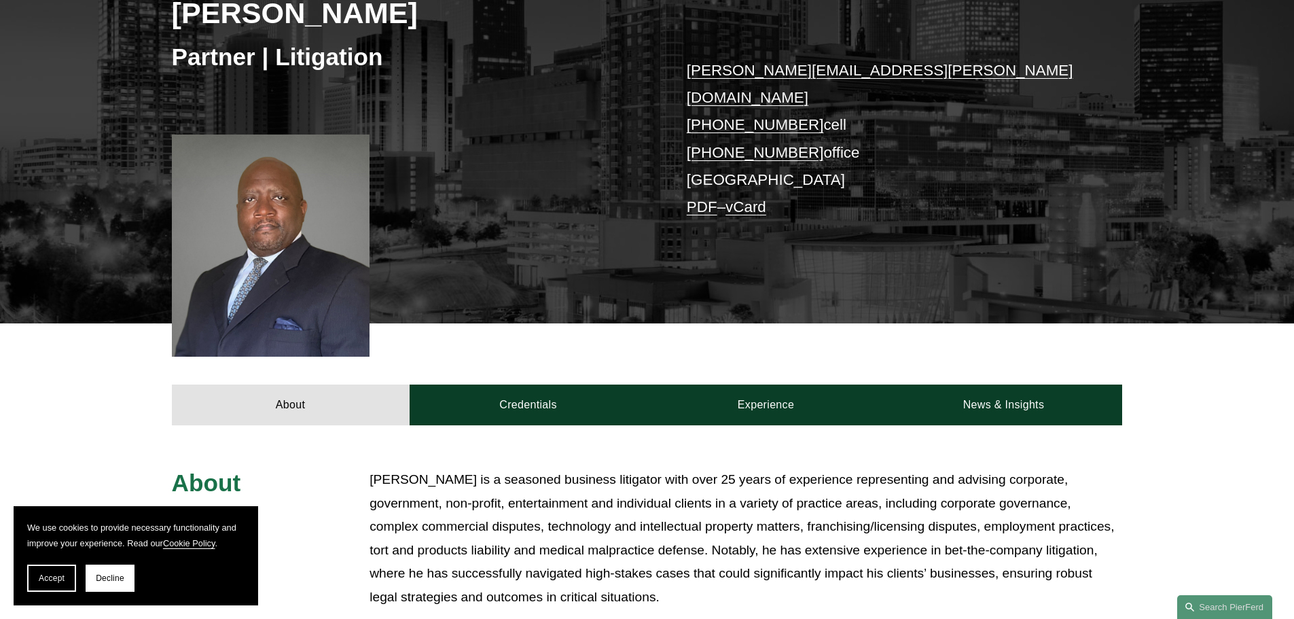
scroll to position [272, 0]
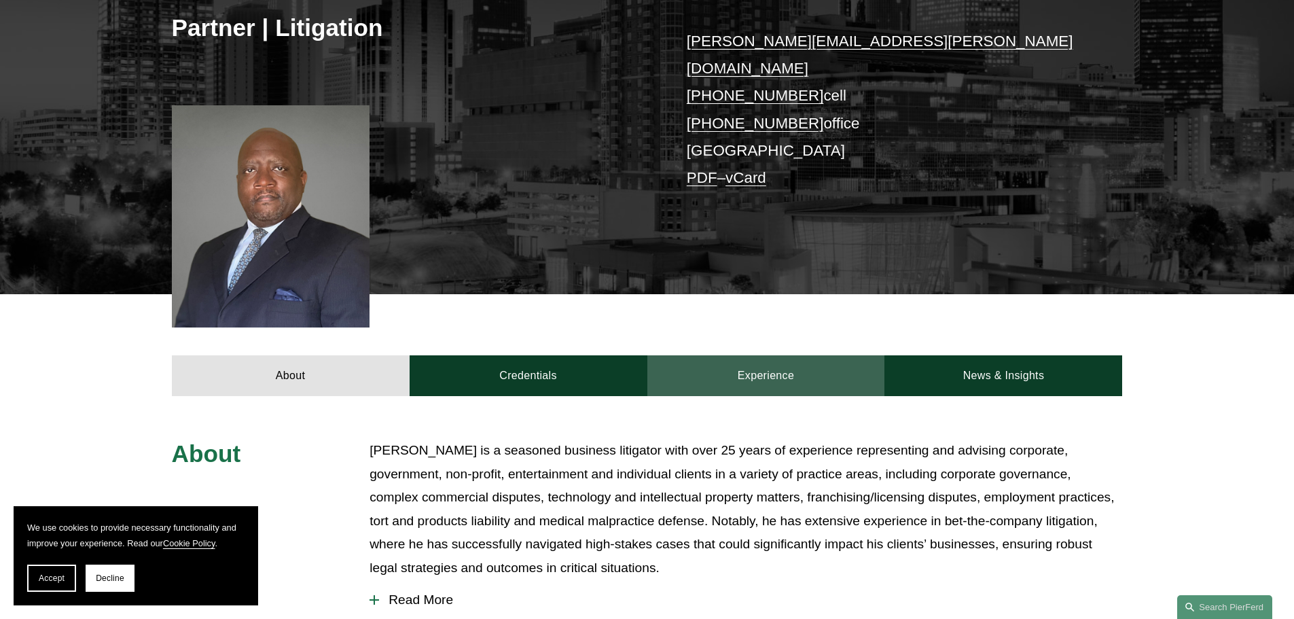
click at [784, 359] on link "Experience" at bounding box center [766, 375] width 238 height 41
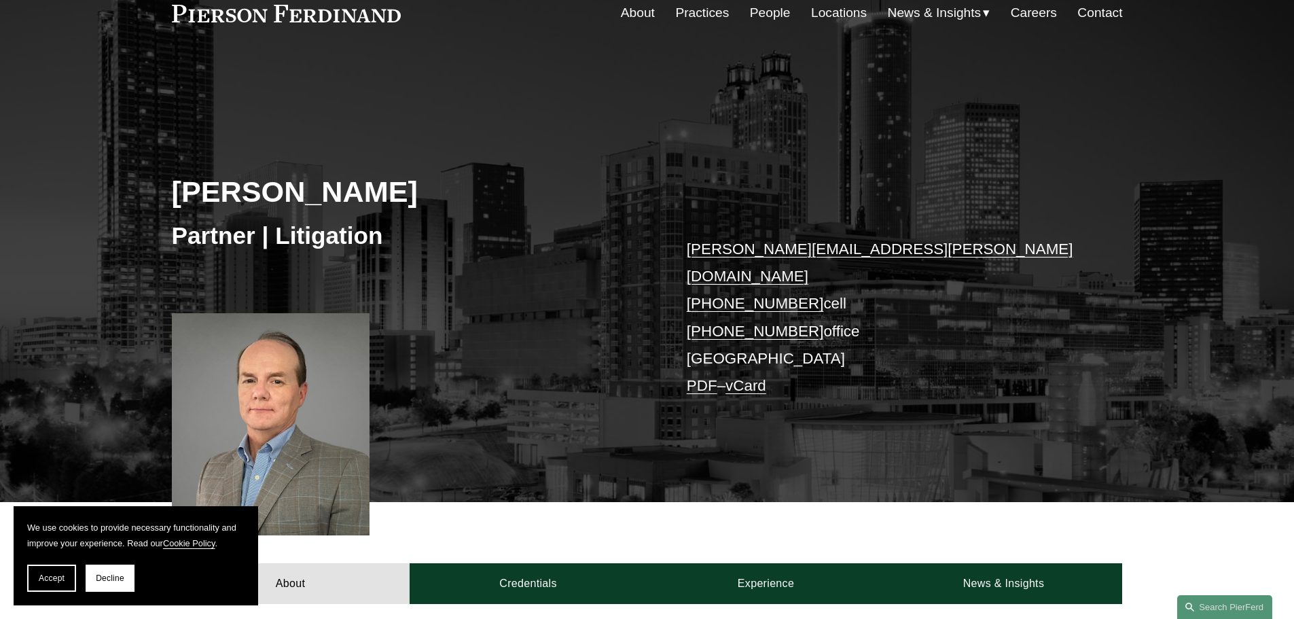
scroll to position [204, 0]
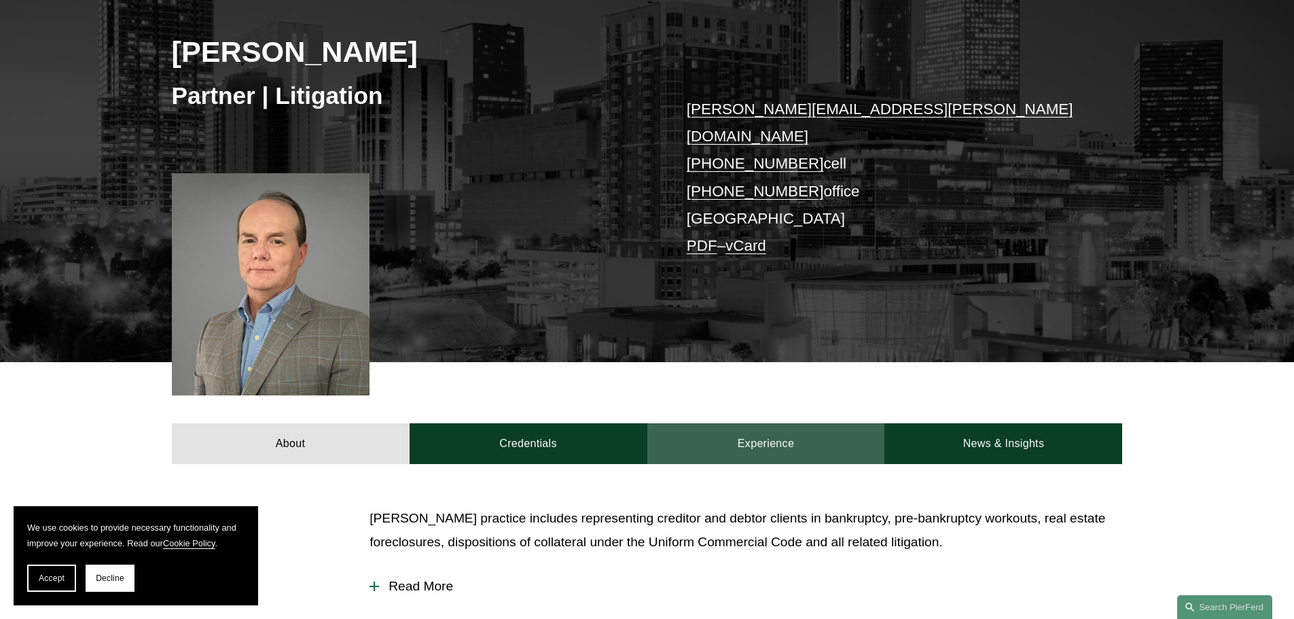
click at [764, 433] on link "Experience" at bounding box center [766, 443] width 238 height 41
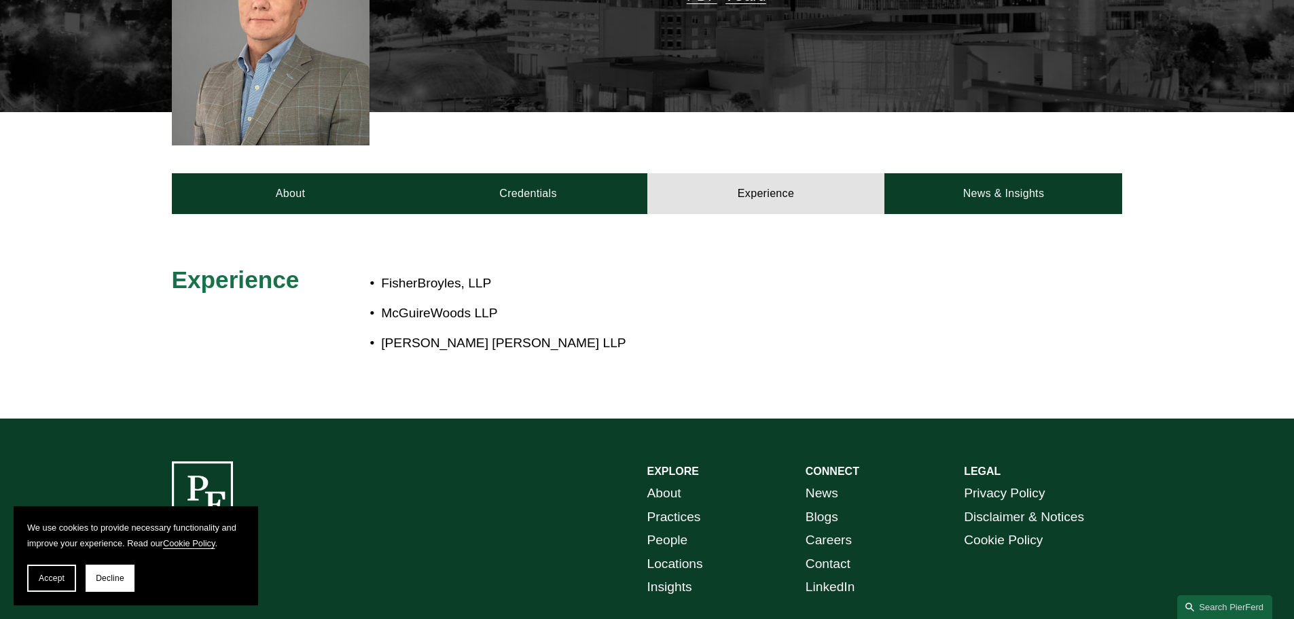
scroll to position [543, 0]
